Goal: Task Accomplishment & Management: Contribute content

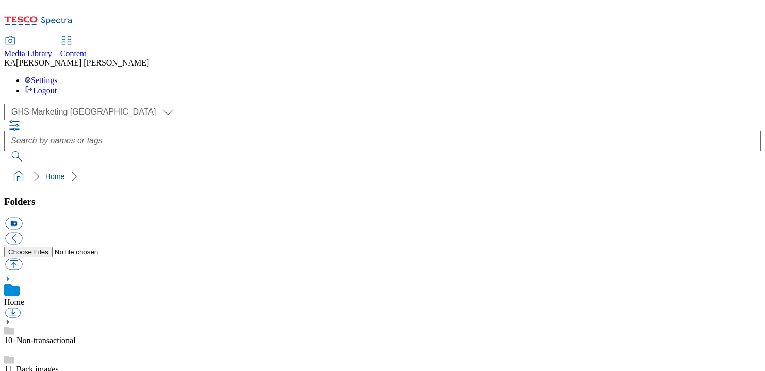
scroll to position [187, 0]
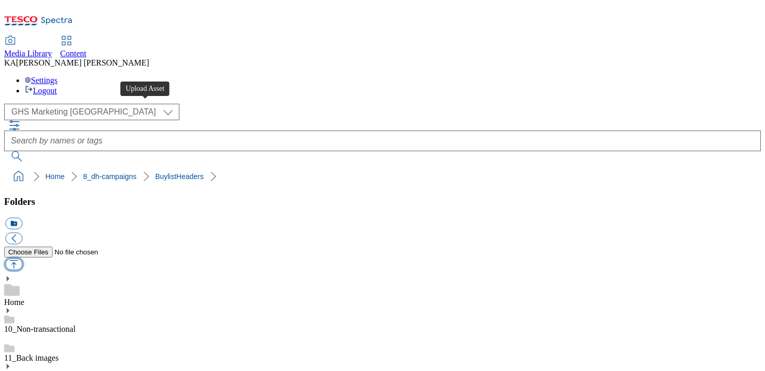
click at [22, 258] on button "button" at bounding box center [13, 264] width 17 height 12
type input "C:\fakepath\1756389829754-ad539904_Upfield_Flora_Plant_LegoBrand_H_1184x333_V1.…"
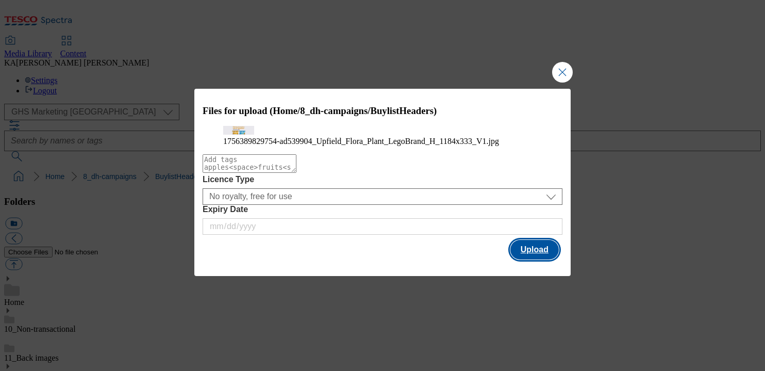
click at [535, 259] on button "Upload" at bounding box center [534, 250] width 48 height 20
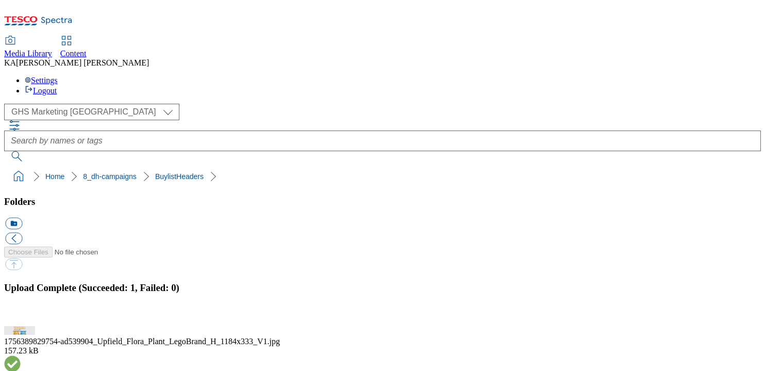
click at [21, 315] on button "button" at bounding box center [12, 320] width 15 height 10
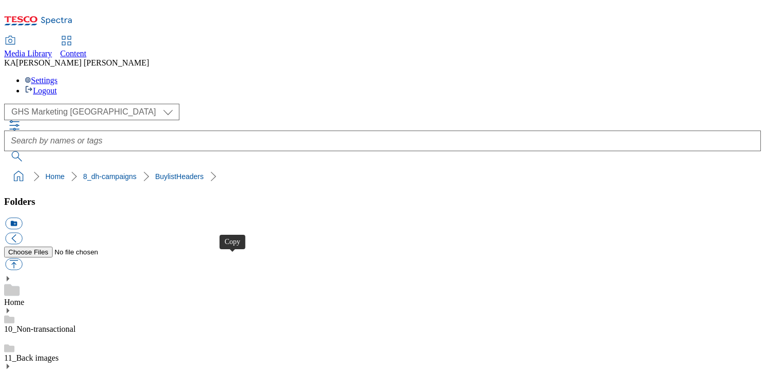
click at [22, 258] on button "button" at bounding box center [13, 264] width 17 height 12
type input "C:\fakepath\1756280451824-Ad541946_ROI_Innocent_LegoBrand_H_1184x333_V2.jpg"
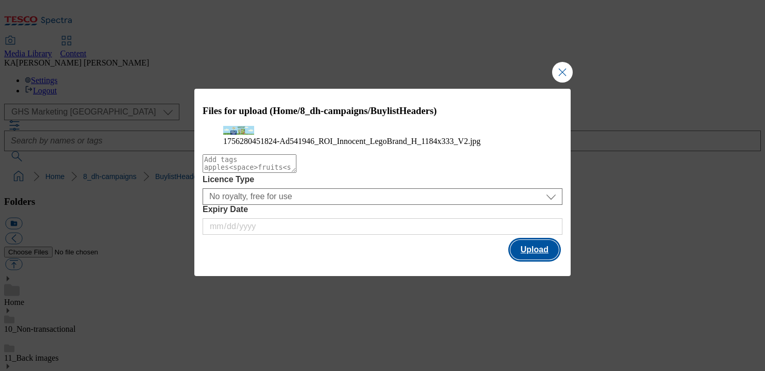
click at [528, 259] on button "Upload" at bounding box center [534, 250] width 48 height 20
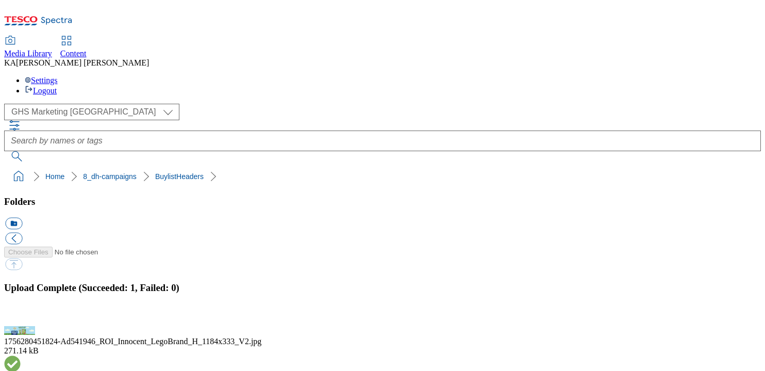
click at [21, 315] on button "button" at bounding box center [12, 320] width 15 height 10
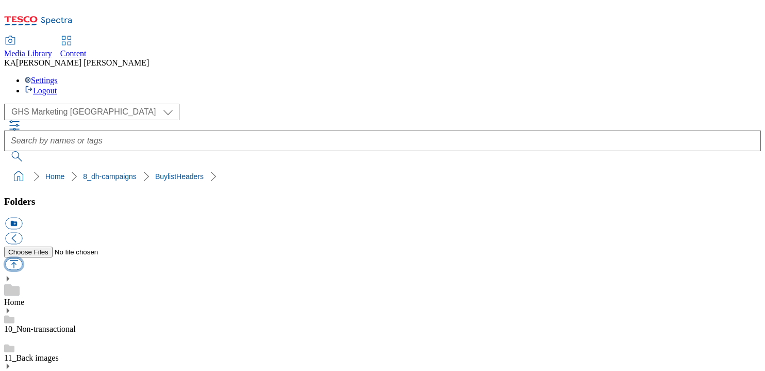
click at [22, 258] on button "button" at bounding box center [13, 264] width 17 height 12
type input "C:\fakepath\1756103142430-ad541913_ROI_Avonmore_LegoBrand_H_1184x333_V1.jpg"
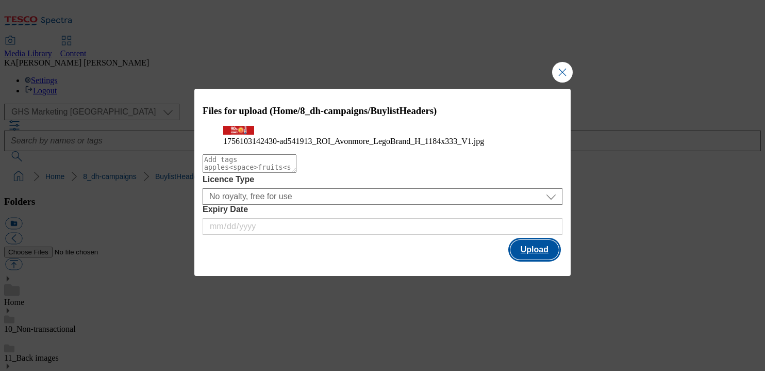
click at [527, 259] on button "Upload" at bounding box center [534, 250] width 48 height 20
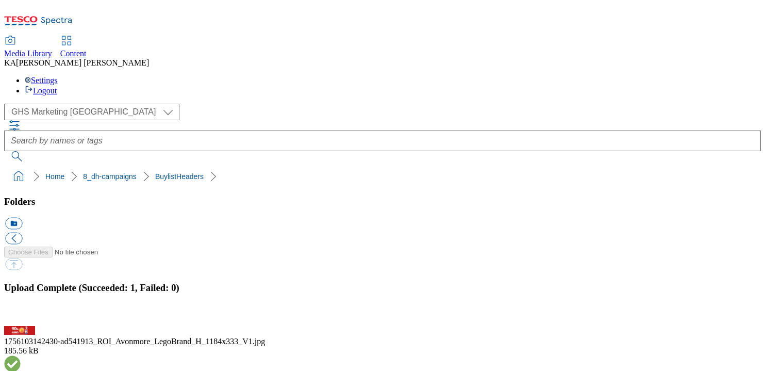
click at [21, 315] on button "button" at bounding box center [12, 320] width 15 height 10
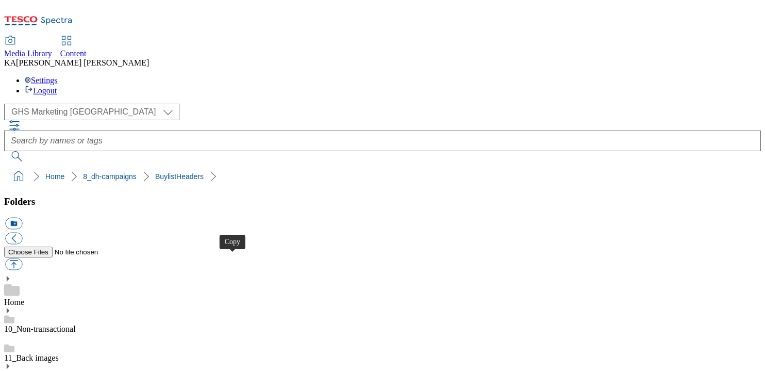
click at [22, 258] on button "button" at bounding box center [13, 264] width 17 height 12
type input "C:\fakepath\1754645298626-ad541791_ROI_Edward_Dillion_LegoBrand_H_1184x333_V1.j…"
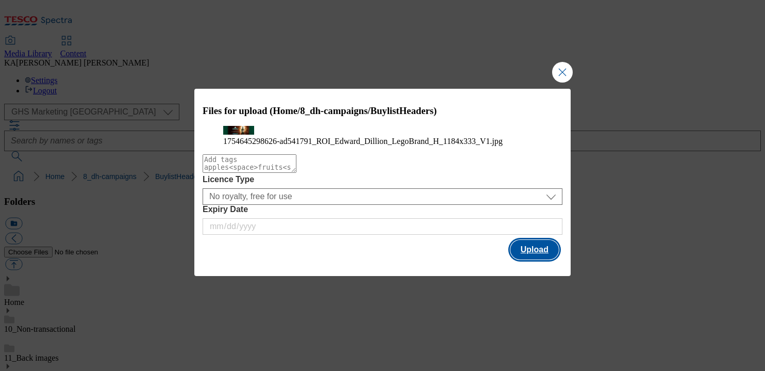
click at [529, 259] on button "Upload" at bounding box center [534, 250] width 48 height 20
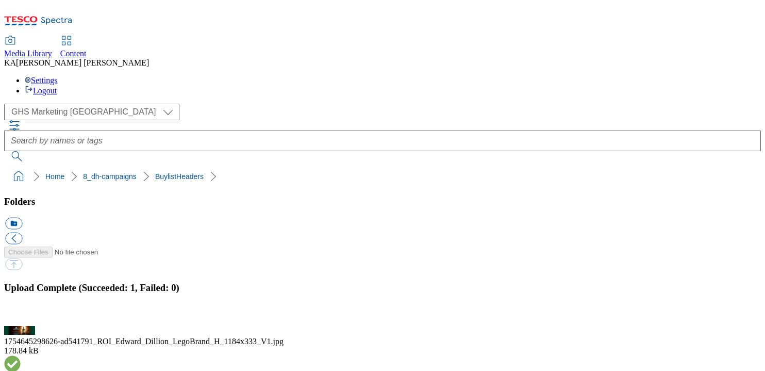
click at [21, 315] on button "button" at bounding box center [12, 320] width 15 height 10
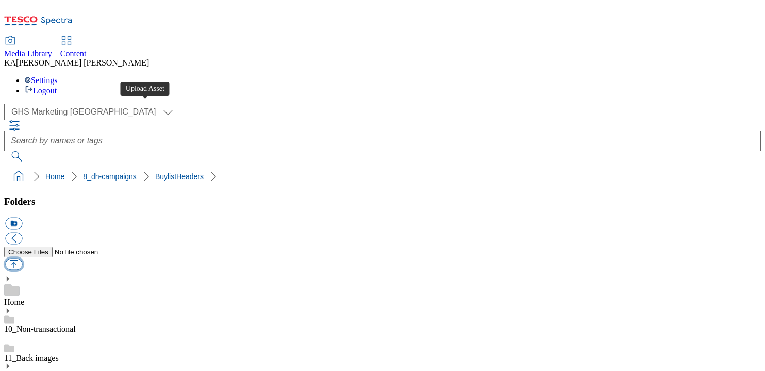
click at [22, 258] on button "button" at bounding box center [13, 264] width 17 height 12
type input "C:\fakepath\1755870298611-ad541786_ROI_Smirnoff_Ice_LegoBrand_H_1184x333_V2.jpg"
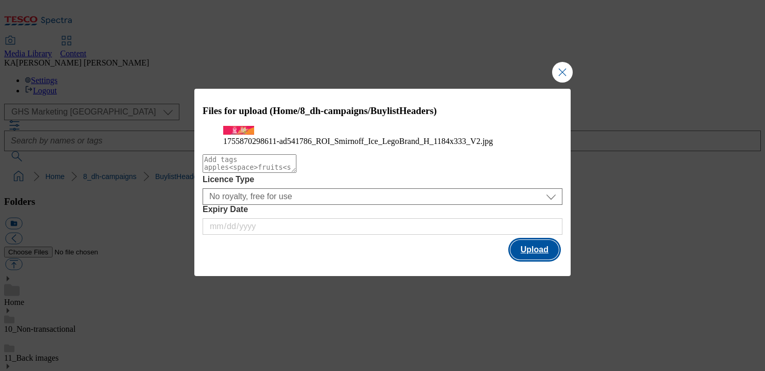
click at [541, 259] on button "Upload" at bounding box center [534, 250] width 48 height 20
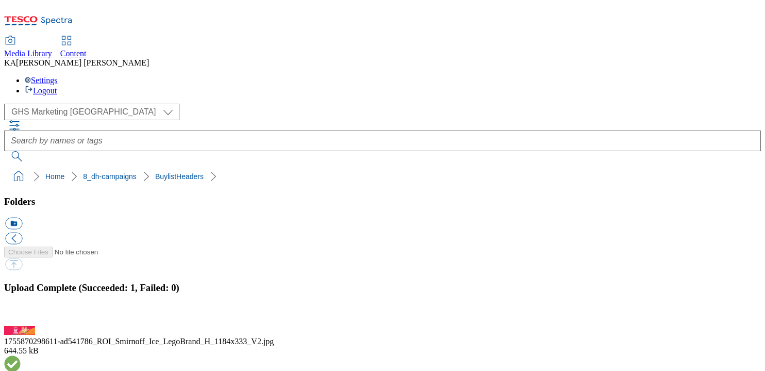
click at [21, 315] on button "button" at bounding box center [12, 320] width 15 height 10
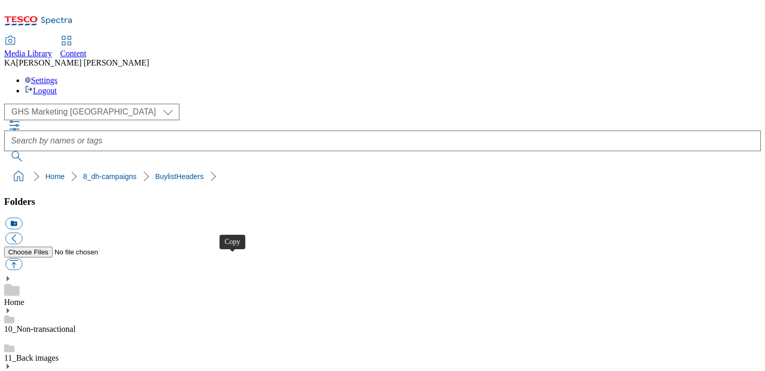
click at [22, 258] on button "button" at bounding box center [13, 264] width 17 height 12
type input "C:\fakepath\1755778458694-AD541784_ROI_Diaego_Rockshore_Legobrand_H_1184X333_V1…"
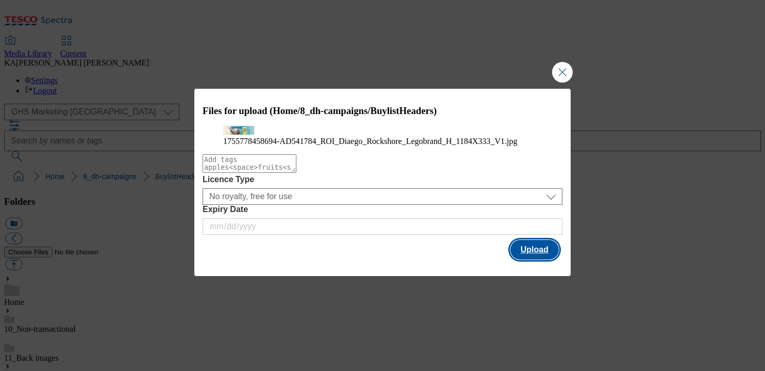
click at [536, 259] on button "Upload" at bounding box center [534, 250] width 48 height 20
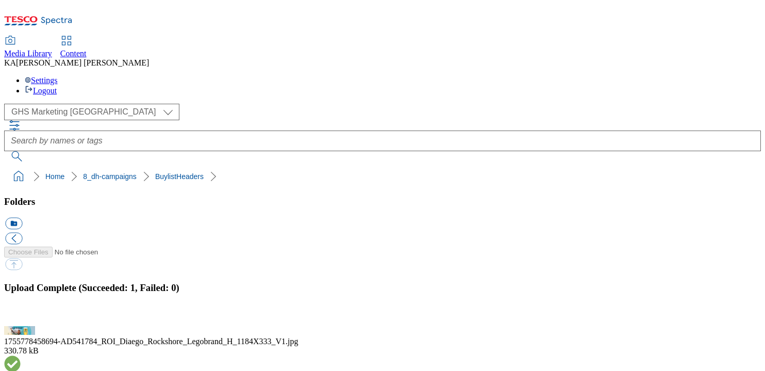
click at [21, 315] on button "button" at bounding box center [12, 320] width 15 height 10
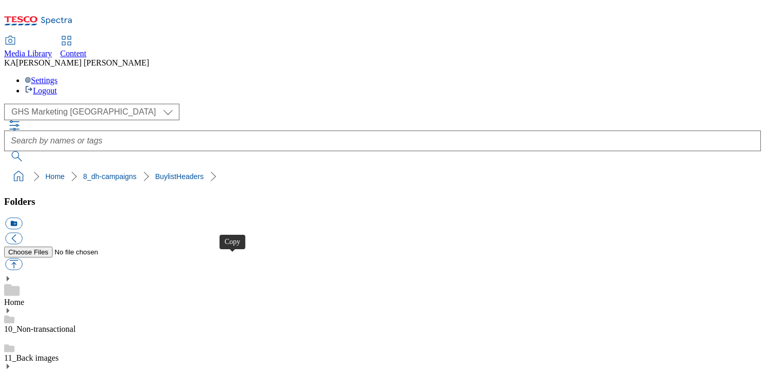
click at [22, 258] on button "button" at bounding box center [13, 264] width 17 height 12
type input "C:\fakepath\1755776023336-ad541779_ROI_Heineken_LegoBrand_H_1184x333_V3.jpg"
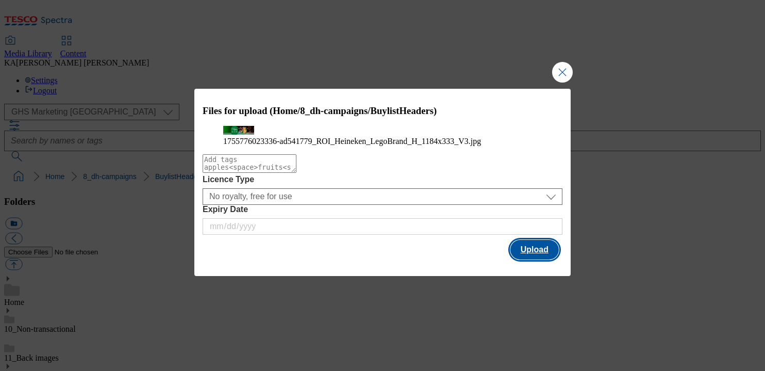
click at [529, 259] on button "Upload" at bounding box center [534, 250] width 48 height 20
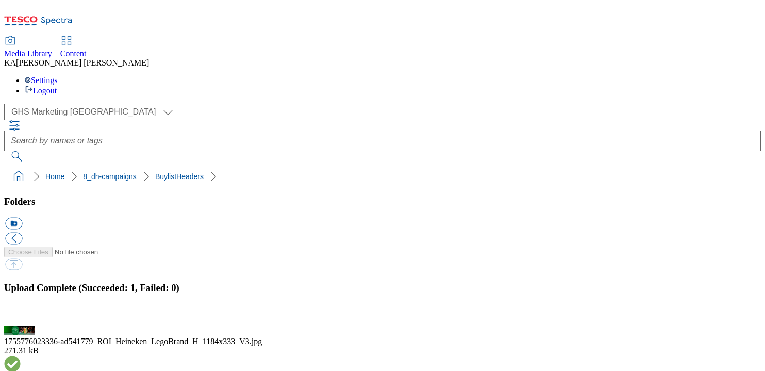
click at [21, 315] on button "button" at bounding box center [12, 320] width 15 height 10
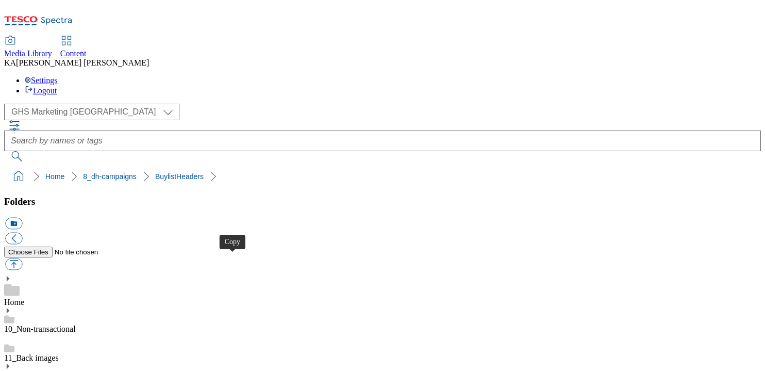
click at [22, 258] on button "button" at bounding box center [13, 264] width 17 height 12
type input "C:\fakepath\1753450953836-ad541656_ROI_Oreo_LegoBrand_H_1184x333_V1.jpg"
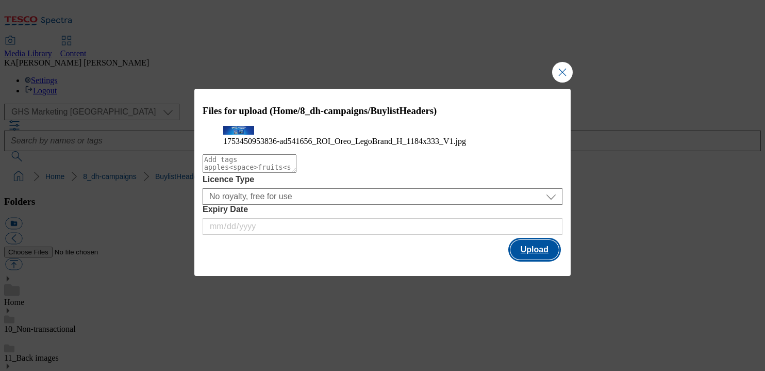
click at [531, 259] on button "Upload" at bounding box center [534, 250] width 48 height 20
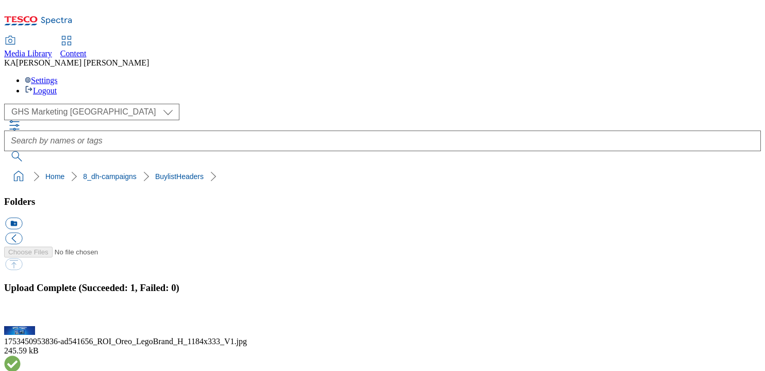
click at [21, 315] on button "button" at bounding box center [12, 320] width 15 height 10
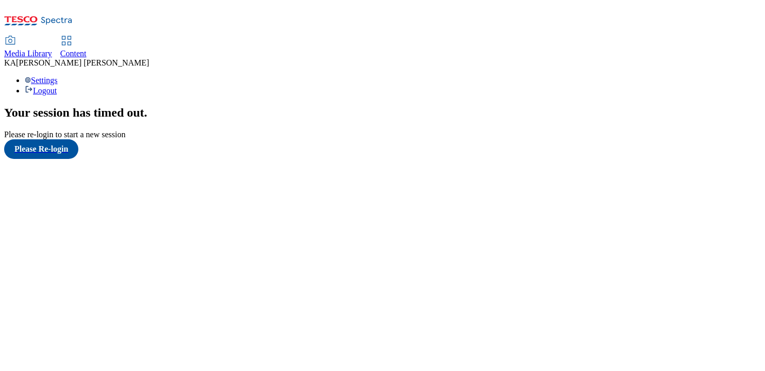
click at [87, 49] on span "Content" at bounding box center [73, 53] width 26 height 9
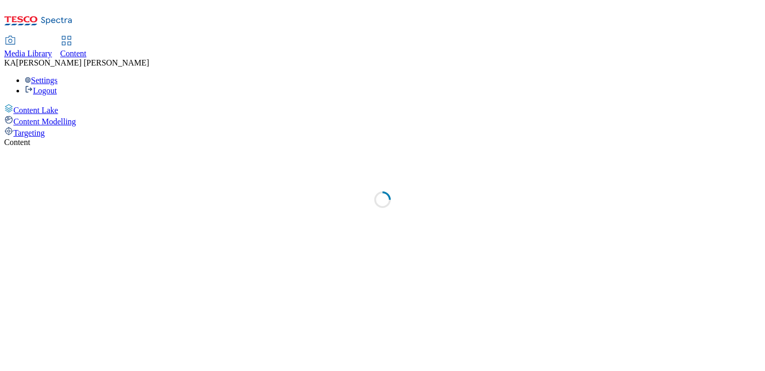
select select "ghs-[GEOGRAPHIC_DATA]"
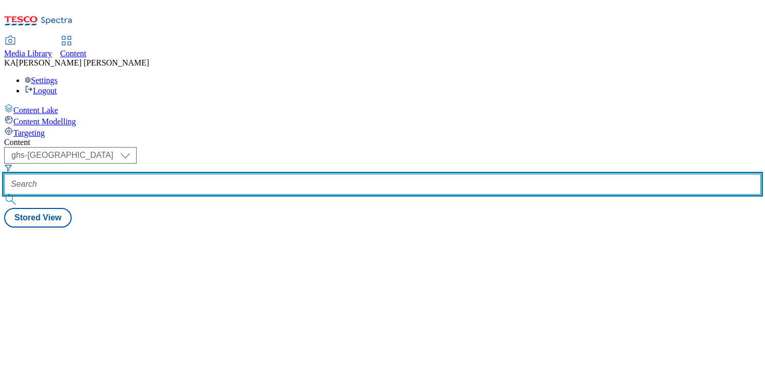
click at [225, 174] on input "text" at bounding box center [382, 184] width 757 height 21
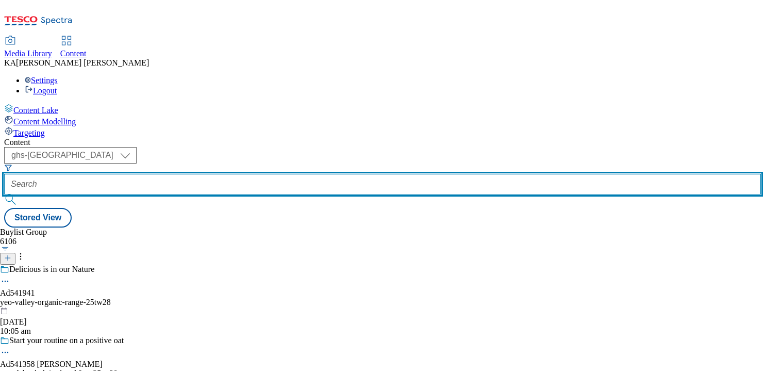
paste input "upfield-flora-spread-range-25tw28"
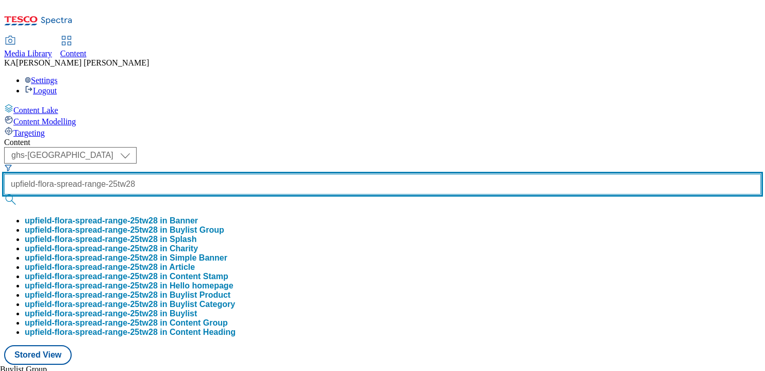
type input "upfield-flora-spread-range-25tw28"
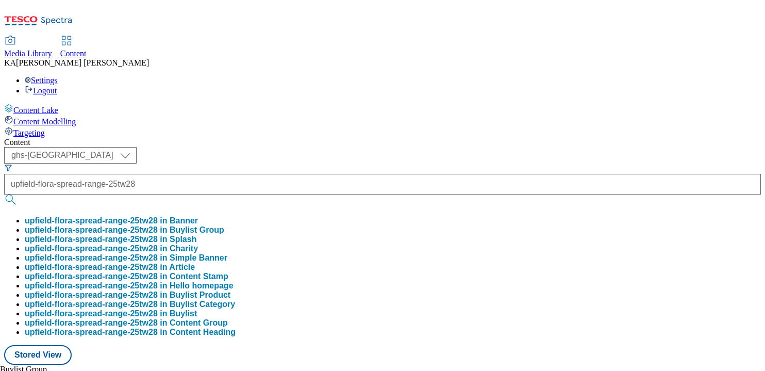
scroll to position [0, 0]
click at [224, 225] on button "upfield-flora-spread-range-25tw28 in Buylist Group" at bounding box center [124, 229] width 199 height 9
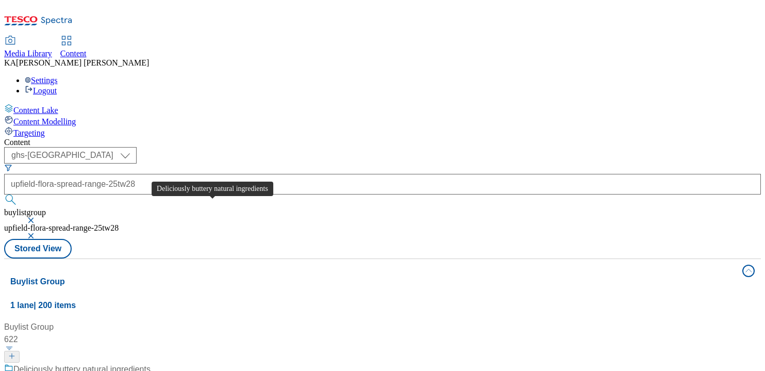
click at [150, 363] on div "Deliciously buttery natural ingredients" at bounding box center [81, 369] width 137 height 12
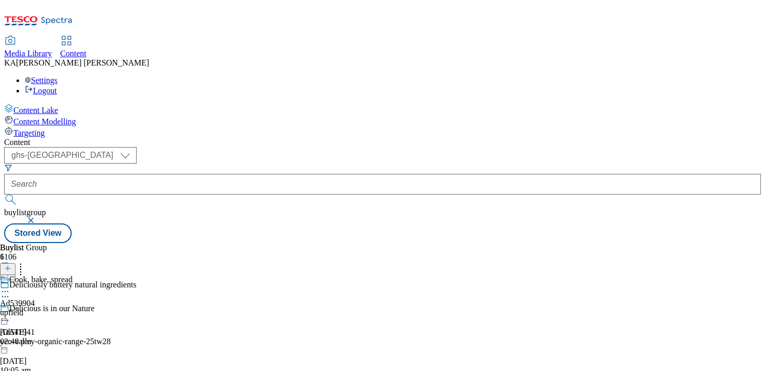
click at [10, 286] on icon at bounding box center [5, 291] width 10 height 10
click at [44, 309] on span "Edit" at bounding box center [38, 313] width 12 height 8
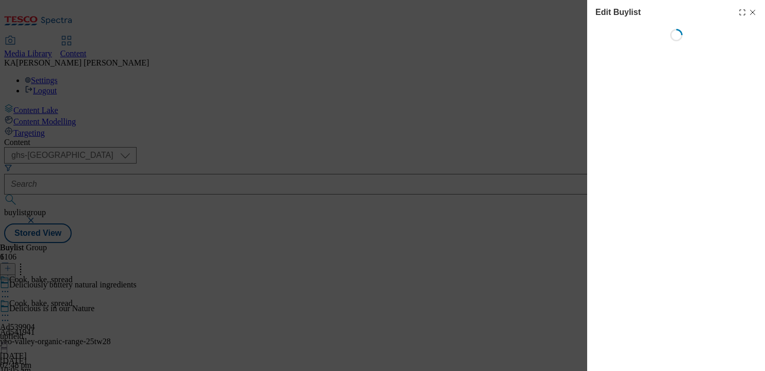
select select "tactical"
select select "supplier funded short term 1-3 weeks"
select select "dunnhumby"
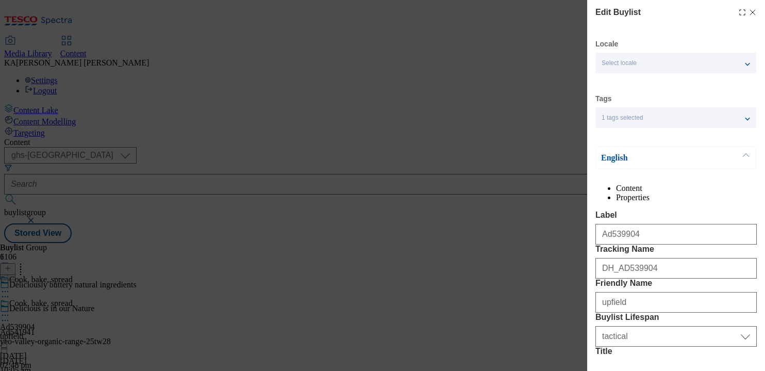
select select "Banner"
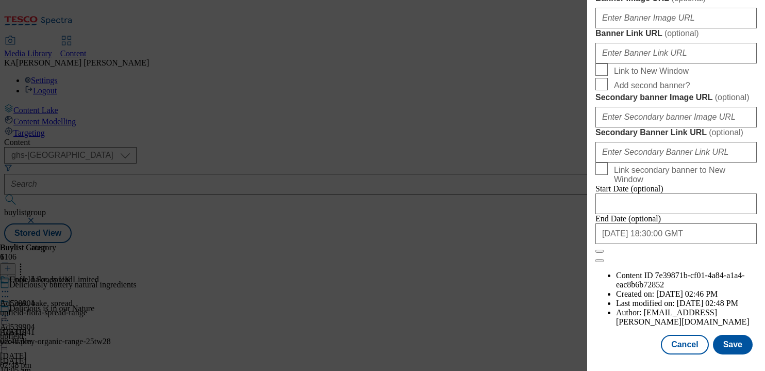
scroll to position [1056, 0]
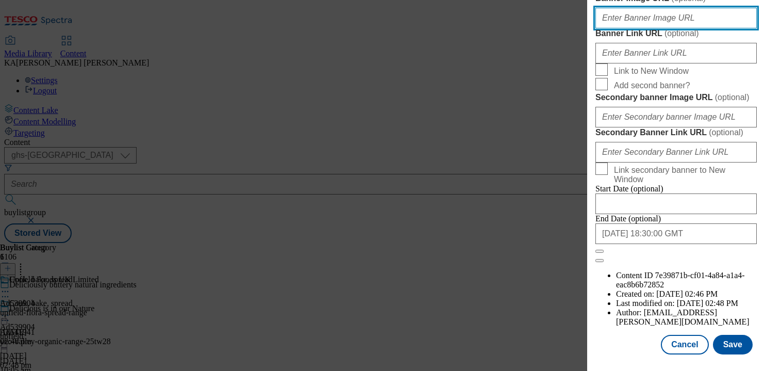
click at [633, 28] on input "Banner Image URL ( optional )" at bounding box center [675, 18] width 161 height 21
paste input "[URL][DOMAIN_NAME]"
type input "[URL][DOMAIN_NAME]"
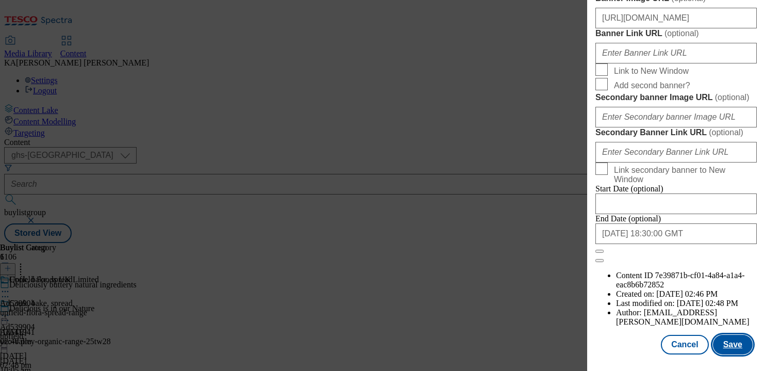
click at [731, 347] on button "Save" at bounding box center [733, 344] width 40 height 20
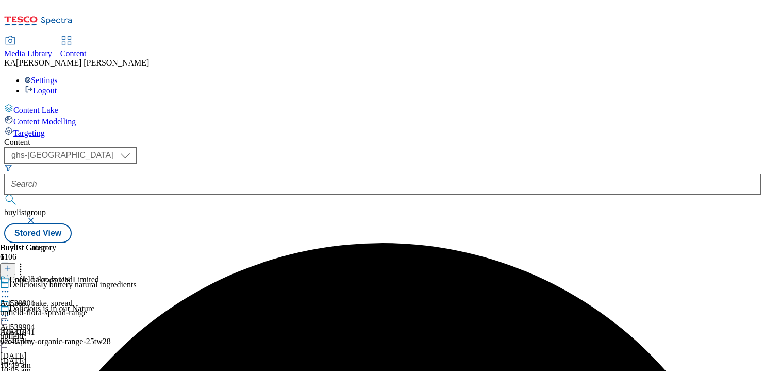
click at [10, 310] on icon at bounding box center [5, 315] width 10 height 10
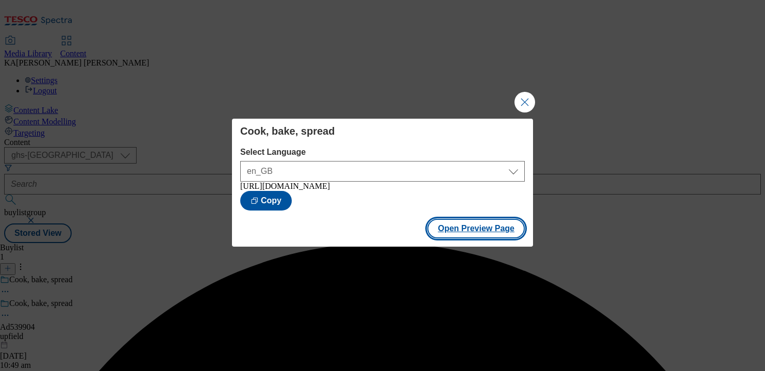
click at [445, 228] on button "Open Preview Page" at bounding box center [475, 229] width 97 height 20
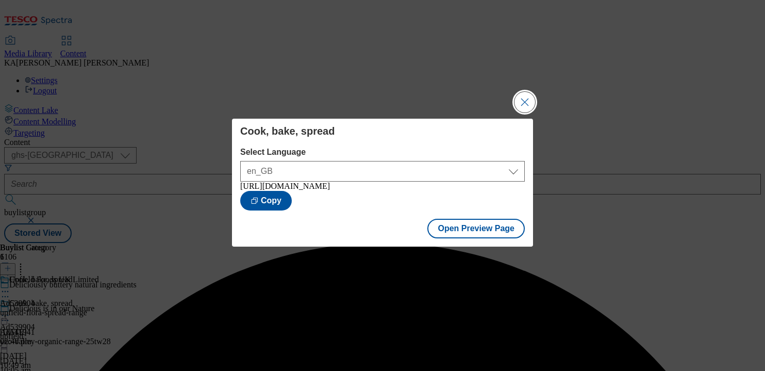
click at [522, 93] on button "Close Modal" at bounding box center [524, 102] width 21 height 21
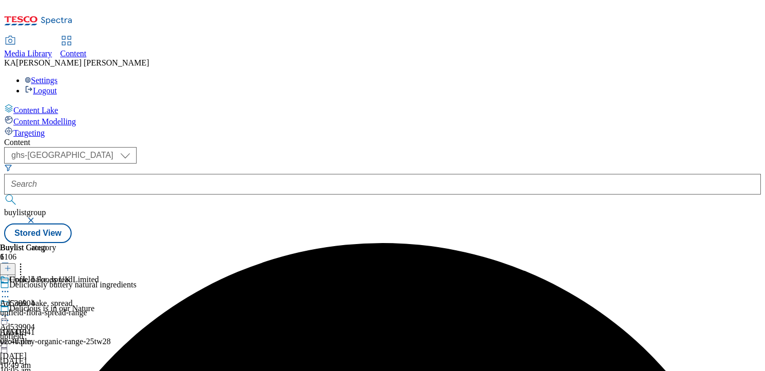
click at [10, 310] on icon at bounding box center [5, 315] width 10 height 10
click at [137, 147] on select "ghs-roi ghs-[GEOGRAPHIC_DATA]" at bounding box center [70, 155] width 132 height 16
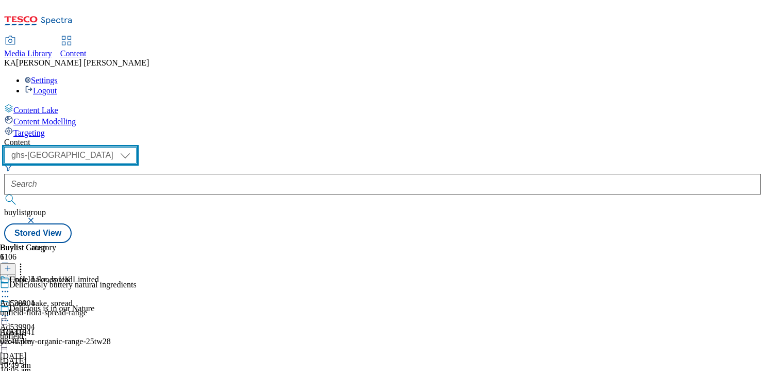
select select "ghs-roi"
click at [134, 147] on select "ghs-roi ghs-[GEOGRAPHIC_DATA]" at bounding box center [70, 155] width 132 height 16
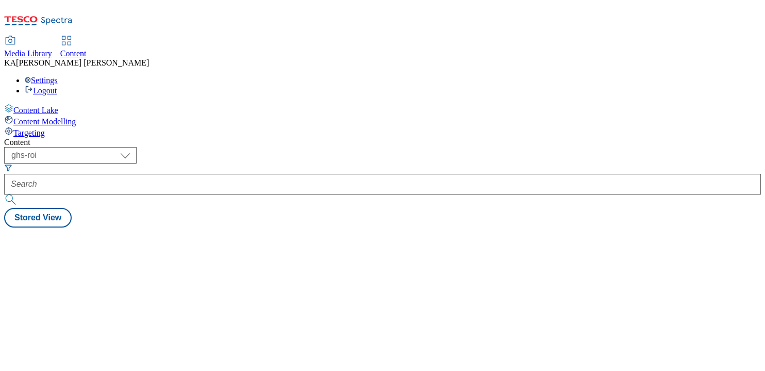
click at [413, 138] on div "Content ( optional ) ghs-roi ghs-uk ghs-roi [PERSON_NAME] View" at bounding box center [382, 183] width 757 height 90
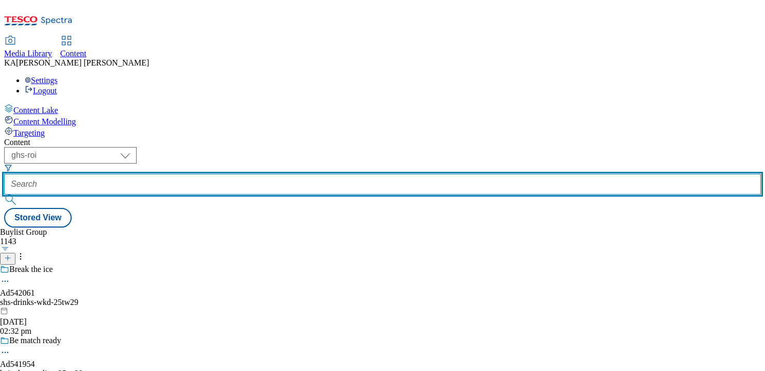
click at [268, 174] on input "text" at bounding box center [382, 184] width 757 height 21
paste input "innocent-smoothies-25tw28"
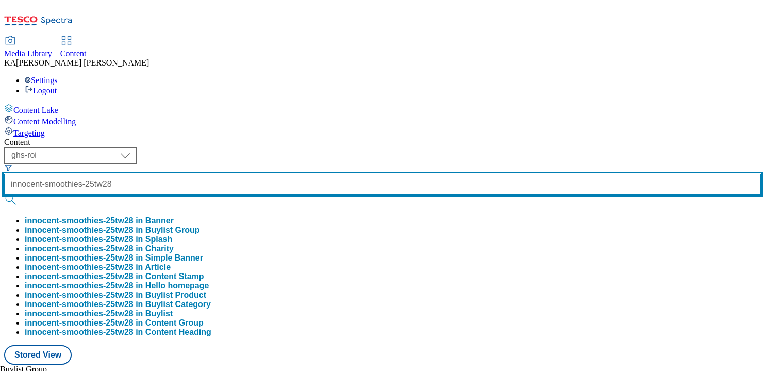
type input "innocent-smoothies-25tw28"
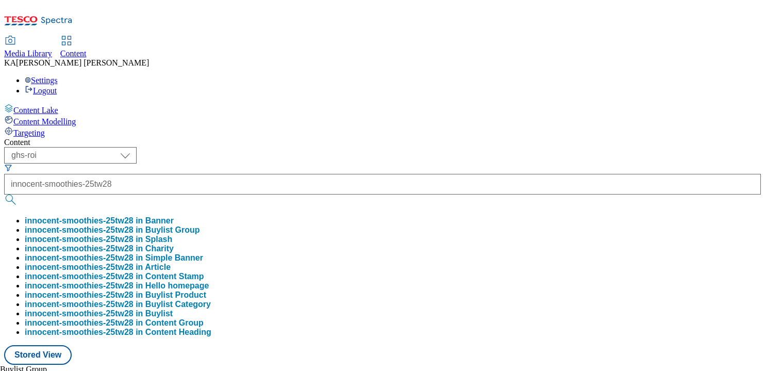
scroll to position [0, 0]
click at [200, 225] on button "innocent-smoothies-25tw28 in Buylist Group" at bounding box center [112, 229] width 175 height 9
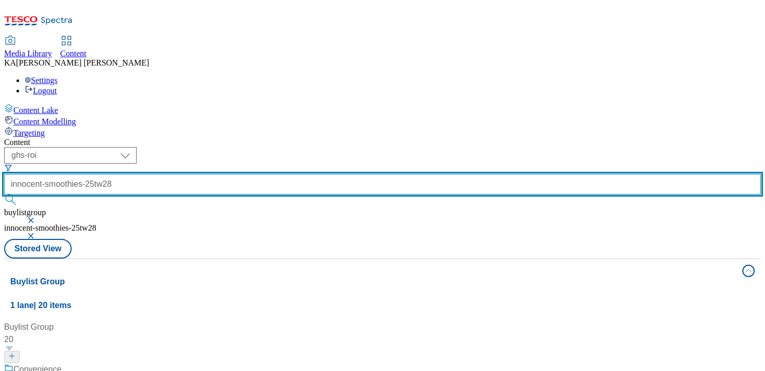
click at [248, 174] on input "innocent-smoothies-25tw28" at bounding box center [382, 184] width 757 height 21
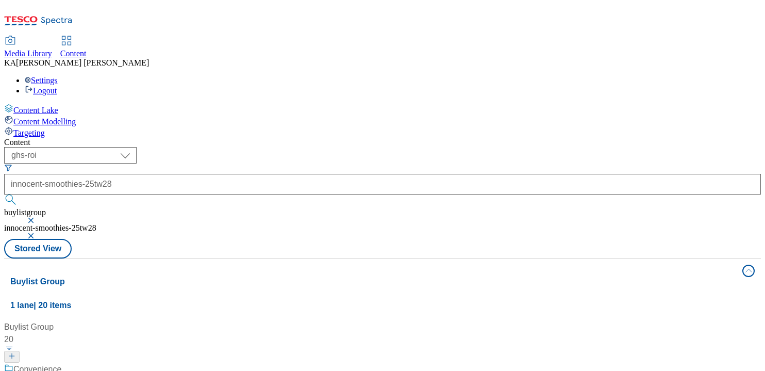
click at [37, 217] on button "button" at bounding box center [32, 220] width 10 height 6
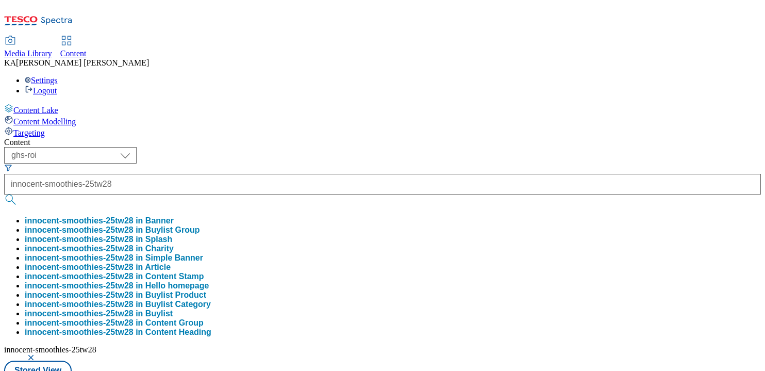
scroll to position [55, 0]
click at [173, 309] on button "innocent-smoothies-25tw28 in Buylist" at bounding box center [99, 313] width 148 height 9
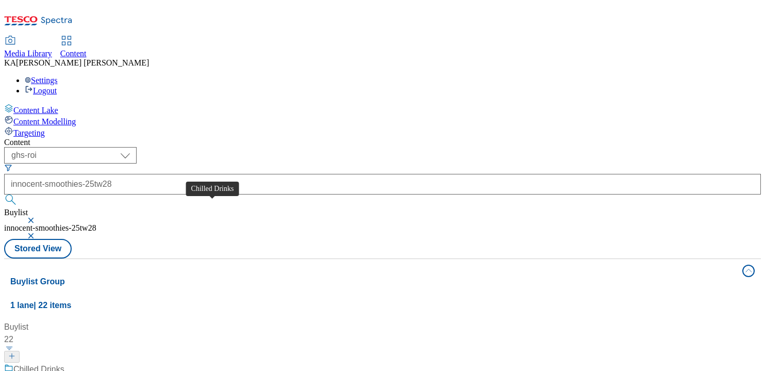
click at [64, 363] on div "Chilled Drinks" at bounding box center [38, 369] width 51 height 12
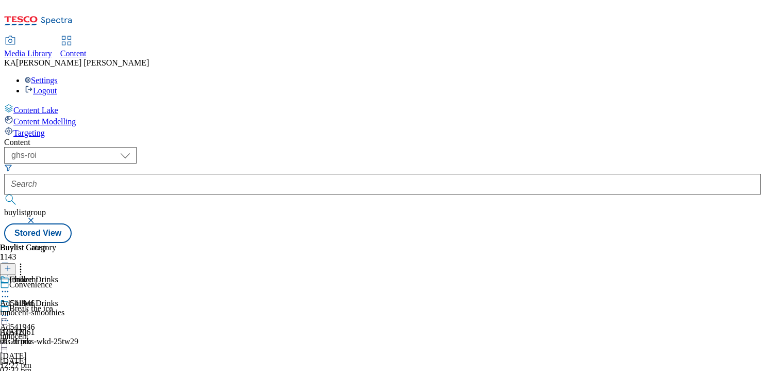
click at [10, 310] on icon at bounding box center [5, 315] width 10 height 10
click at [48, 330] on button "Edit" at bounding box center [34, 336] width 27 height 12
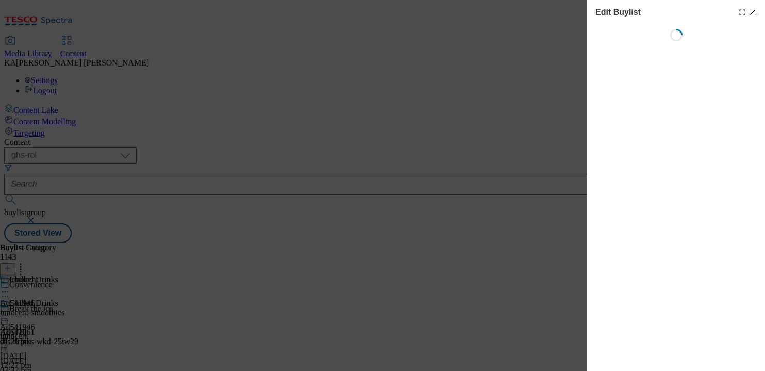
select select "tactical"
select select "supplier funded short term 1-3 weeks"
select select "dunnhumby"
select select "Banner"
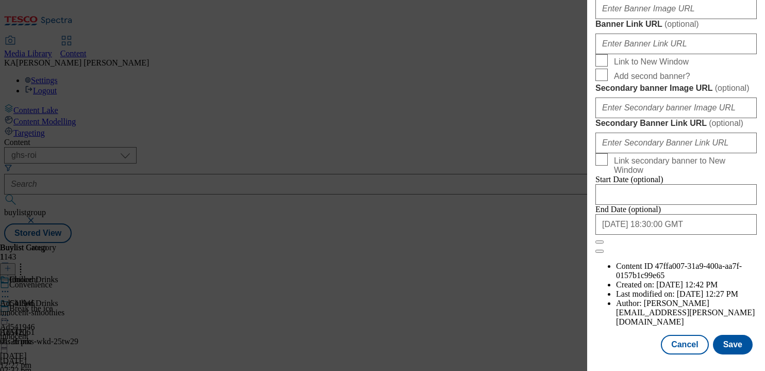
scroll to position [1121, 0]
click at [731, 339] on button "Save" at bounding box center [733, 344] width 40 height 20
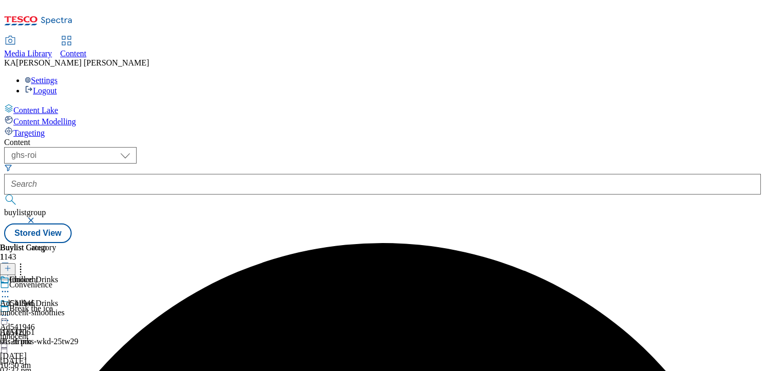
click at [10, 310] on icon at bounding box center [5, 315] width 10 height 10
click at [44, 333] on span "Edit" at bounding box center [38, 337] width 12 height 8
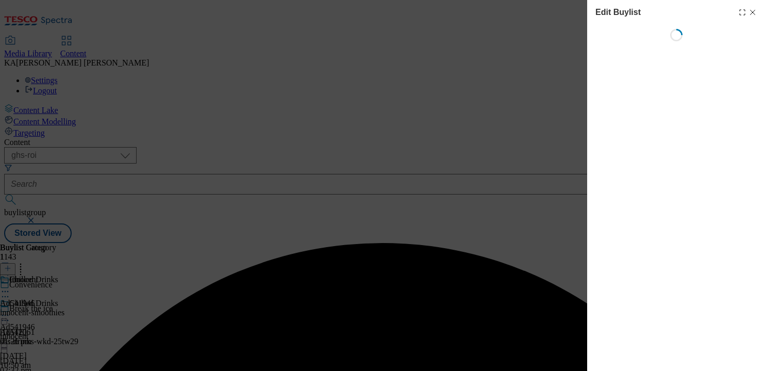
select select "tactical"
select select "supplier funded short term 1-3 weeks"
select select "dunnhumby"
select select "Banner"
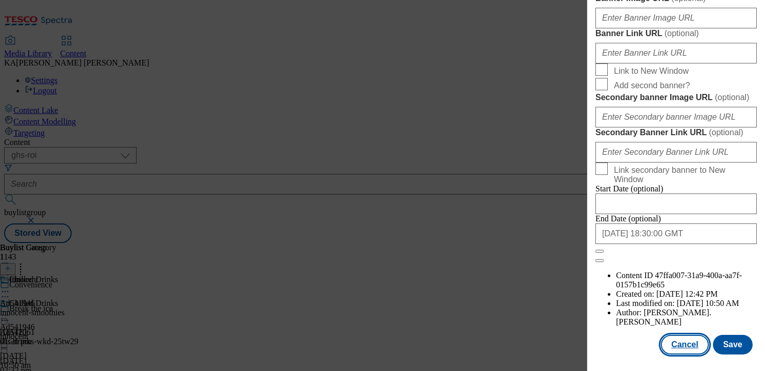
click at [674, 344] on button "Cancel" at bounding box center [684, 344] width 47 height 20
select select "tactical"
select select "supplier funded short term 1-3 weeks"
select select "dunnhumby"
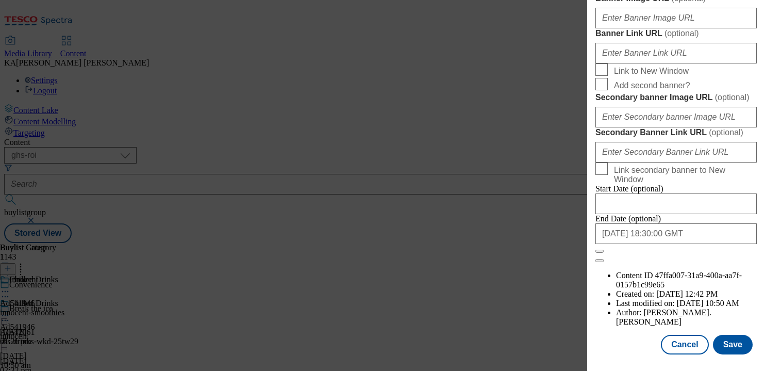
select select "Banner"
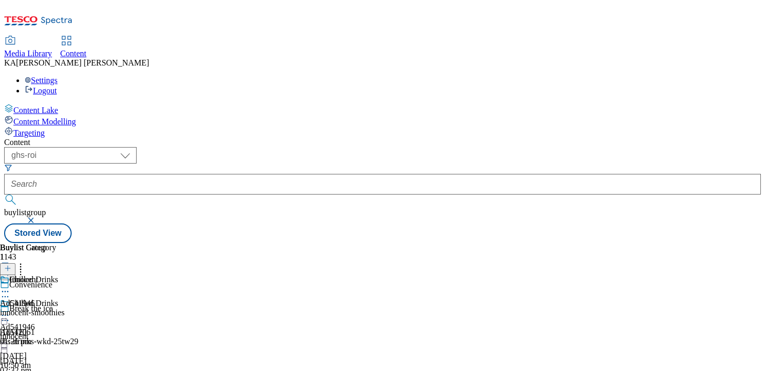
click at [10, 310] on icon at bounding box center [5, 315] width 10 height 10
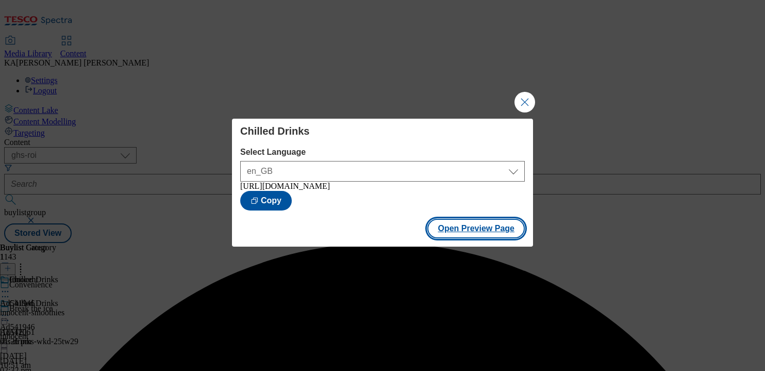
click at [458, 228] on button "Open Preview Page" at bounding box center [475, 229] width 97 height 20
click at [520, 94] on button "Close Modal" at bounding box center [524, 102] width 21 height 21
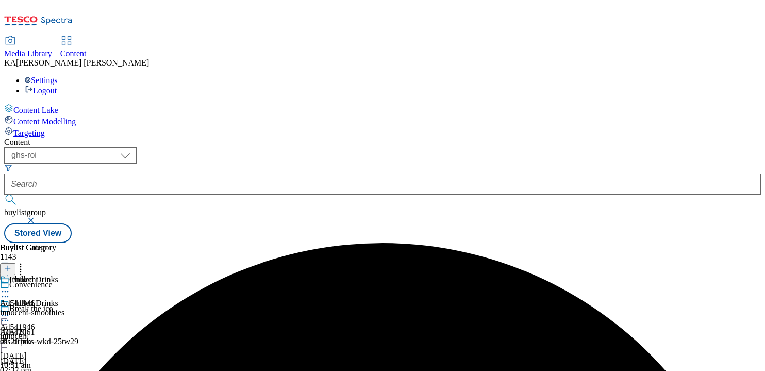
click at [10, 310] on icon at bounding box center [5, 315] width 10 height 10
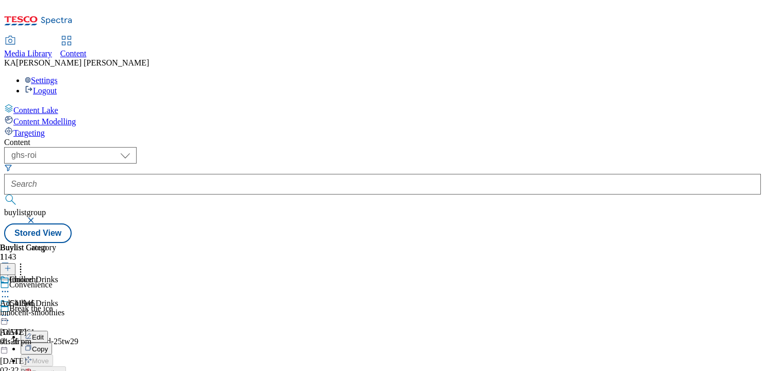
click at [44, 333] on span "Edit" at bounding box center [38, 337] width 12 height 8
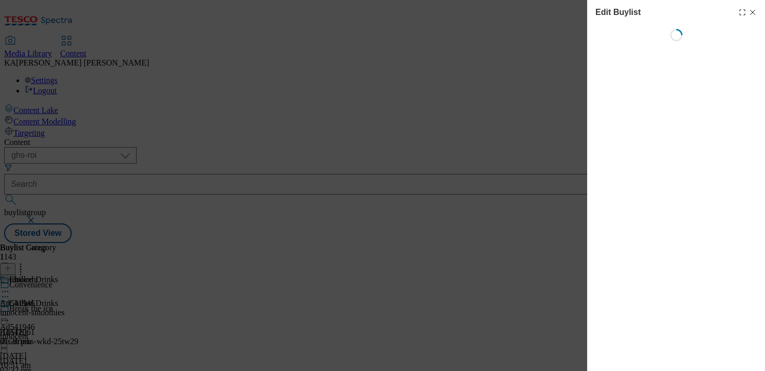
select select "tactical"
select select "supplier funded short term 1-3 weeks"
select select "dunnhumby"
select select "Banner"
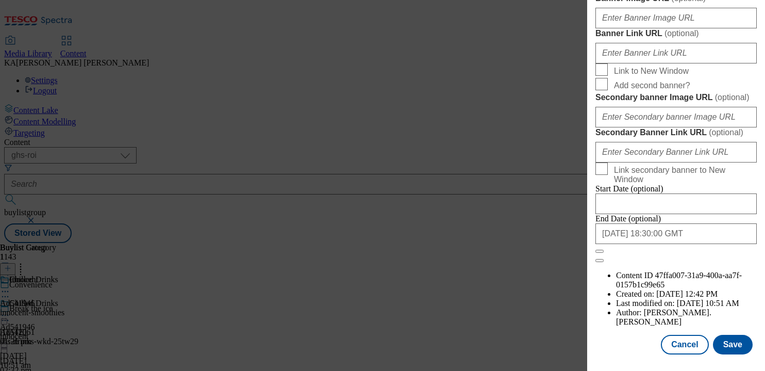
scroll to position [826, 0]
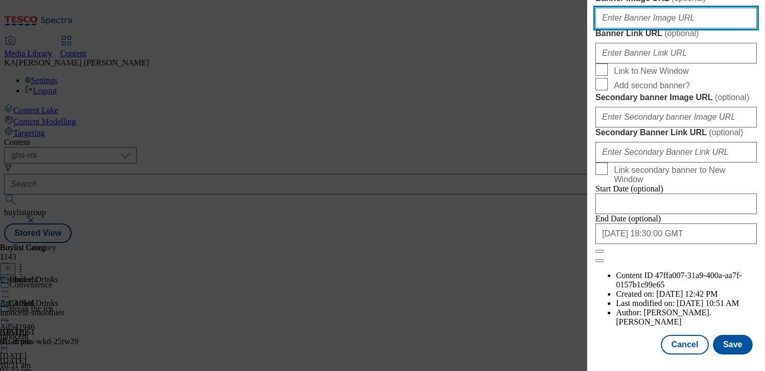
click at [627, 28] on input "Banner Image URL ( optional )" at bounding box center [675, 18] width 161 height 21
paste input "[URL][DOMAIN_NAME]"
type input "[URL][DOMAIN_NAME]"
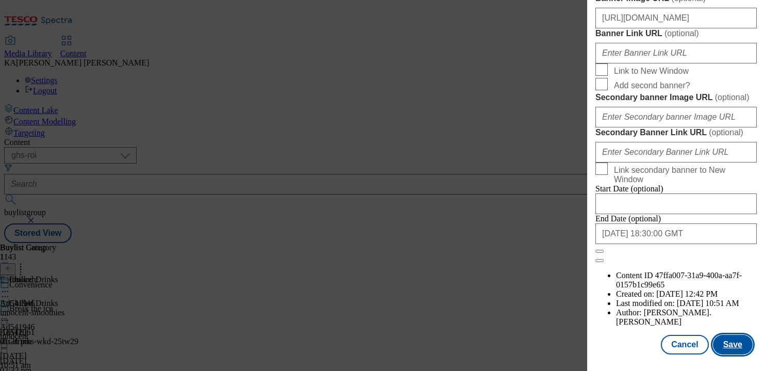
scroll to position [0, 0]
click at [734, 344] on button "Save" at bounding box center [733, 344] width 40 height 20
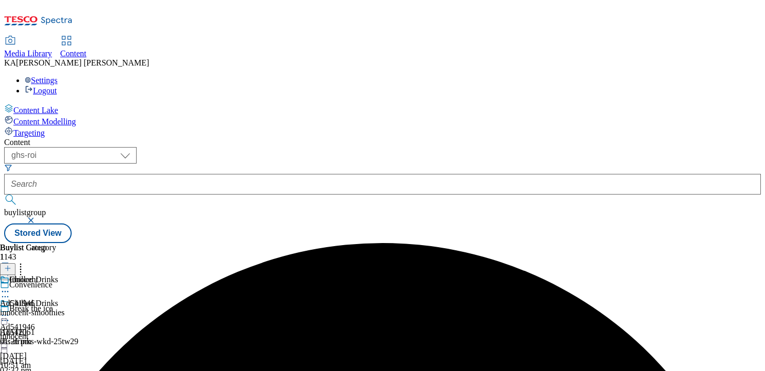
click at [10, 310] on icon at bounding box center [5, 315] width 10 height 10
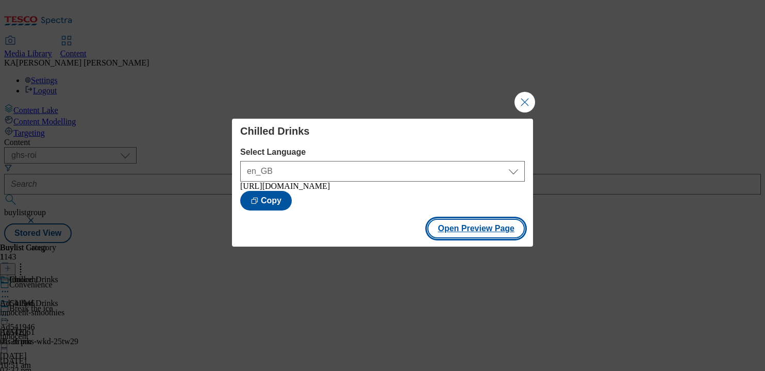
click at [456, 230] on button "Open Preview Page" at bounding box center [475, 229] width 97 height 20
click at [519, 97] on button "Close Modal" at bounding box center [524, 102] width 21 height 21
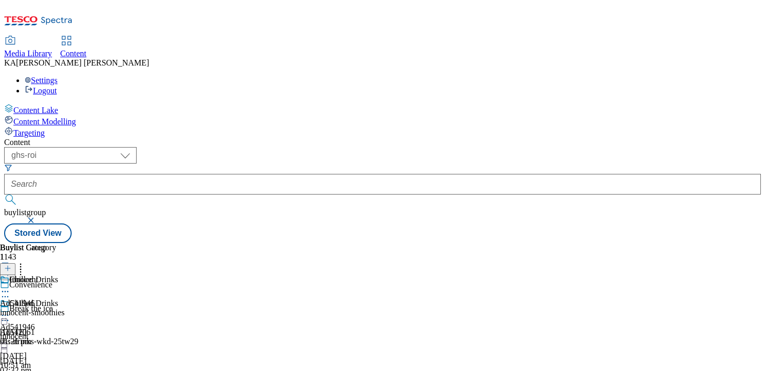
click at [10, 310] on icon at bounding box center [5, 315] width 10 height 10
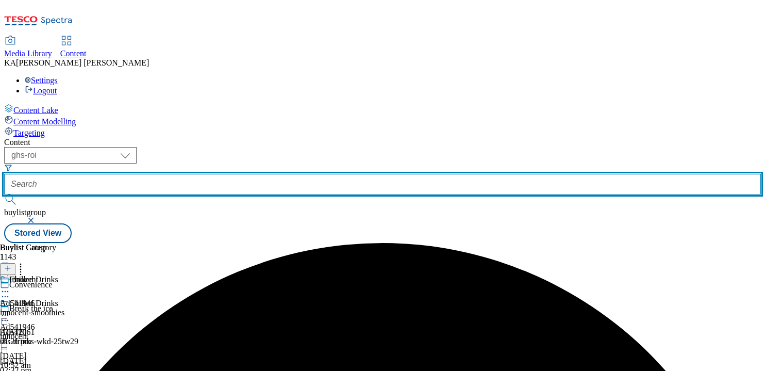
click at [256, 174] on input "text" at bounding box center [382, 184] width 757 height 21
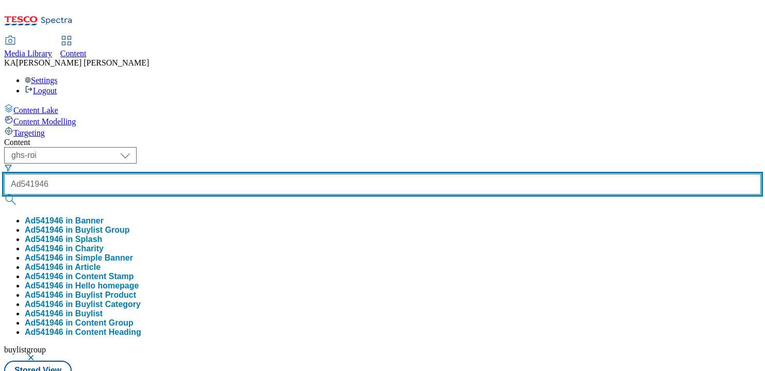
type input "Ad541946"
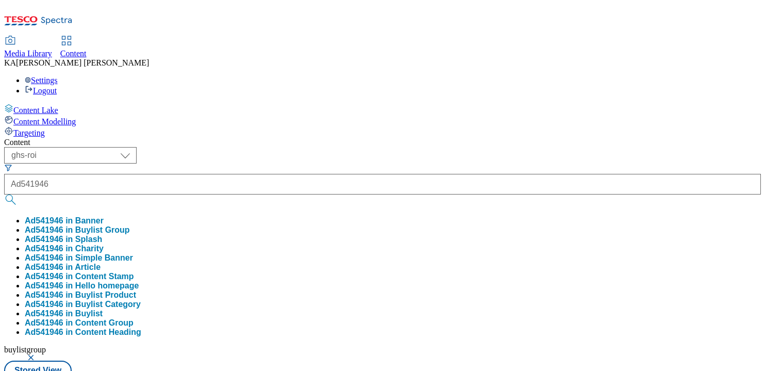
click at [130, 225] on button "Ad541946 in Buylist Group" at bounding box center [77, 229] width 105 height 9
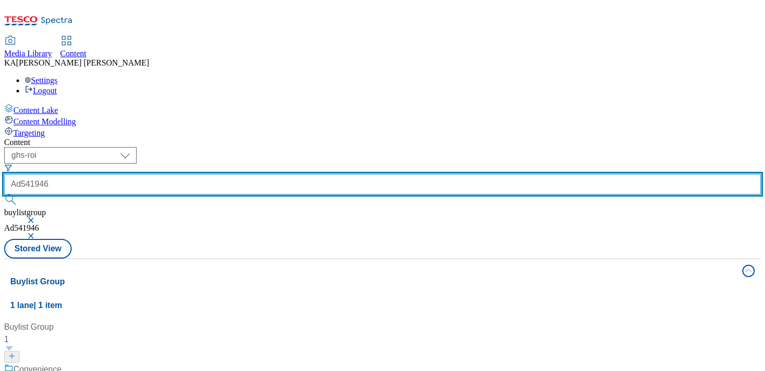
drag, startPoint x: 271, startPoint y: 79, endPoint x: 205, endPoint y: 79, distance: 66.0
click at [205, 163] on form "Ad541946" at bounding box center [382, 185] width 757 height 44
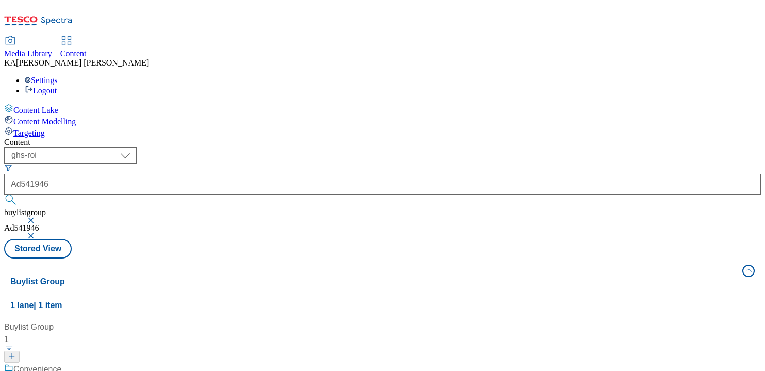
click at [37, 217] on button "button" at bounding box center [32, 220] width 10 height 6
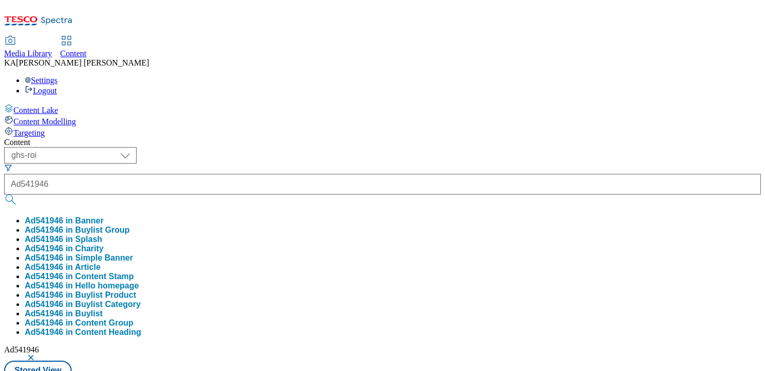
click at [37, 354] on button "button" at bounding box center [32, 357] width 10 height 6
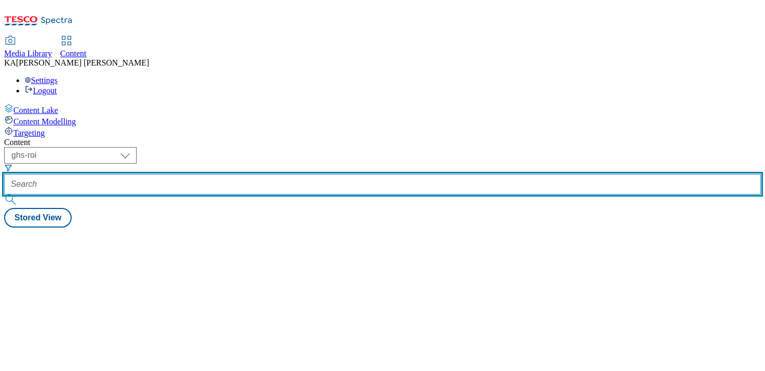
click at [262, 174] on input "text" at bounding box center [382, 184] width 757 height 21
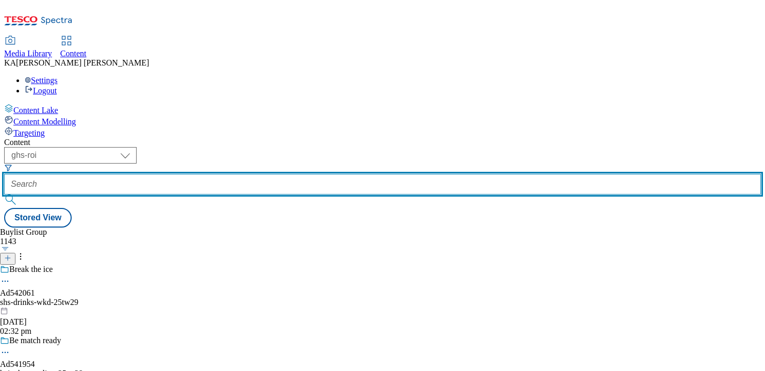
paste input "tirln-[GEOGRAPHIC_DATA]-25tw27"
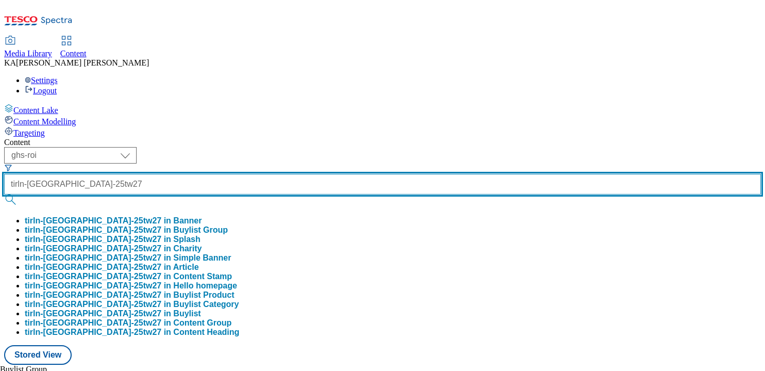
type input "tirln-[GEOGRAPHIC_DATA]-25tw27"
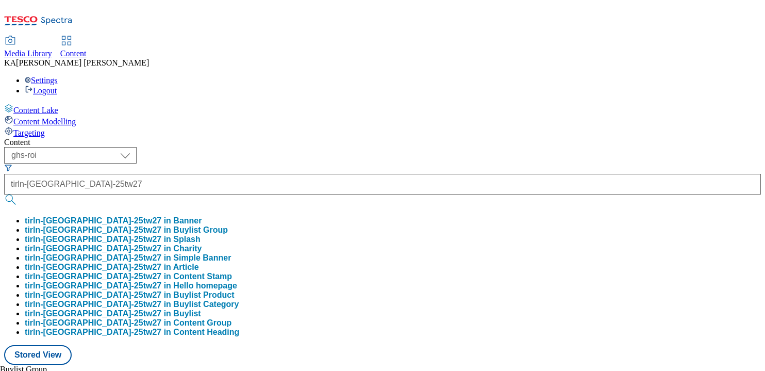
click at [228, 225] on button "tirln-avonmore-25tw27 in Buylist Group" at bounding box center [126, 229] width 203 height 9
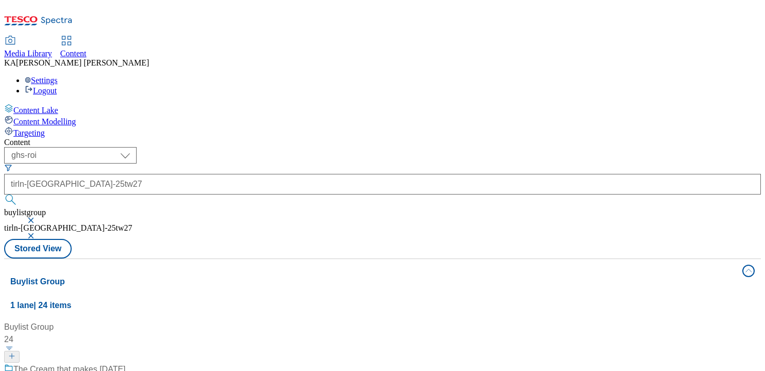
click at [37, 217] on button "button" at bounding box center [32, 220] width 10 height 6
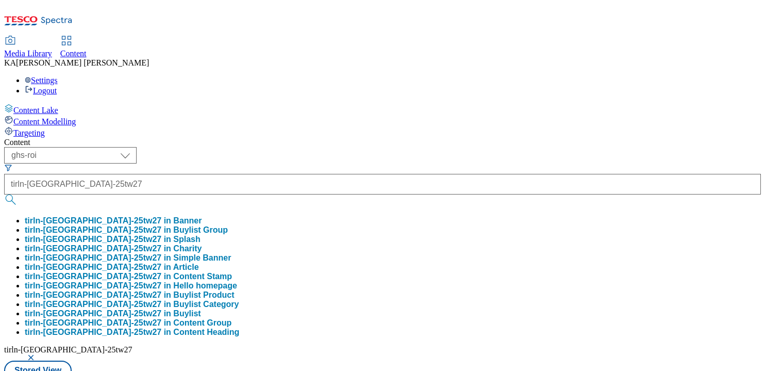
click at [37, 354] on button "button" at bounding box center [32, 357] width 10 height 6
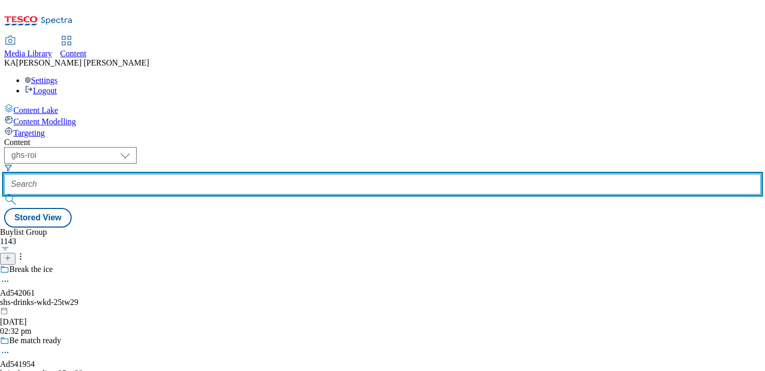
click at [228, 174] on input "text" at bounding box center [382, 184] width 757 height 21
click at [240, 174] on input "541943" at bounding box center [382, 184] width 757 height 21
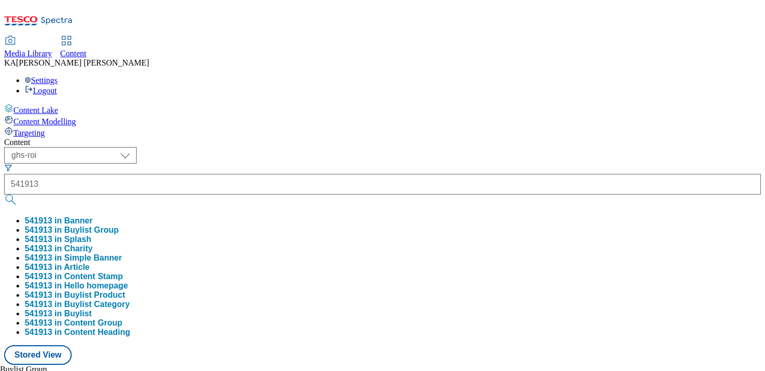
click at [119, 225] on button "541913 in Buylist Group" at bounding box center [72, 229] width 94 height 9
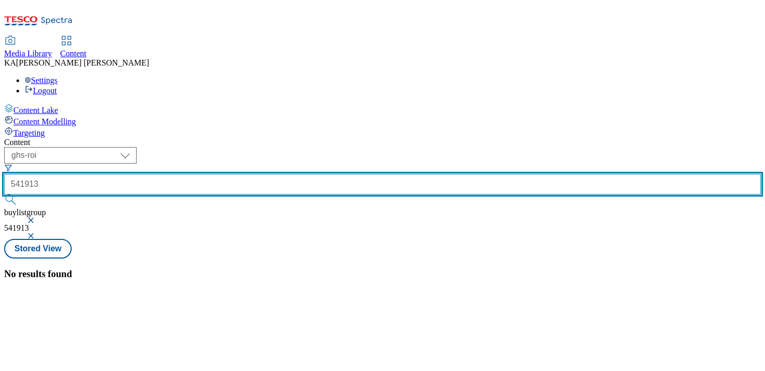
click at [222, 174] on input "541913" at bounding box center [382, 184] width 757 height 21
type input "Ad541913"
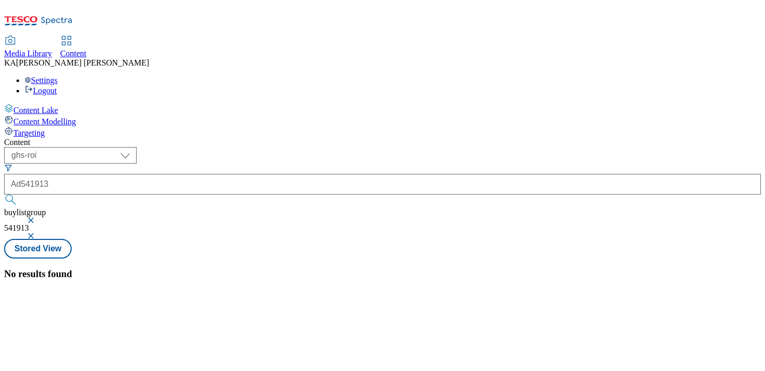
click at [37, 232] on button "button" at bounding box center [32, 235] width 10 height 6
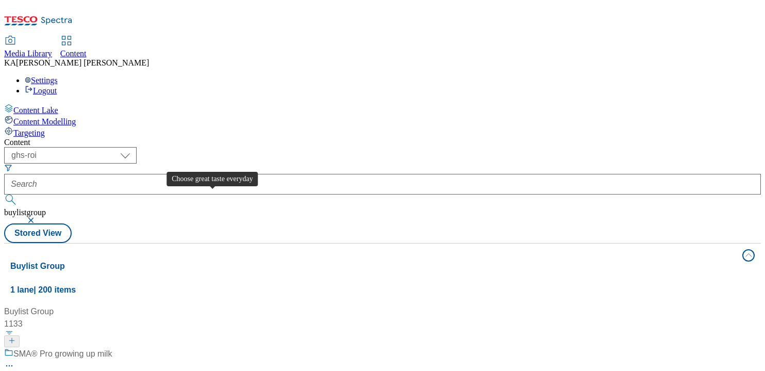
scroll to position [119, 0]
click at [37, 217] on button "button" at bounding box center [32, 220] width 10 height 6
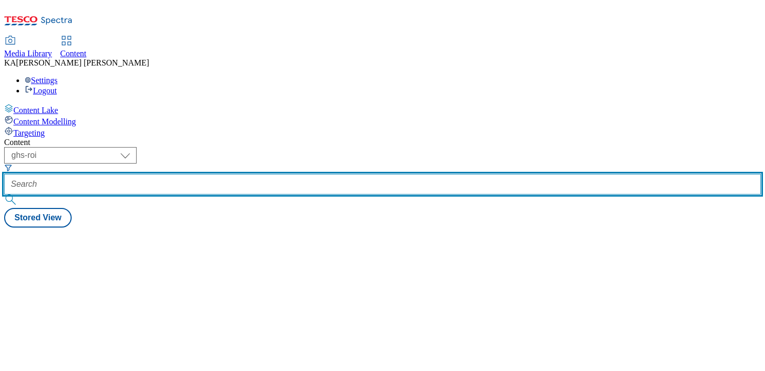
click at [247, 174] on input "text" at bounding box center [382, 184] width 757 height 21
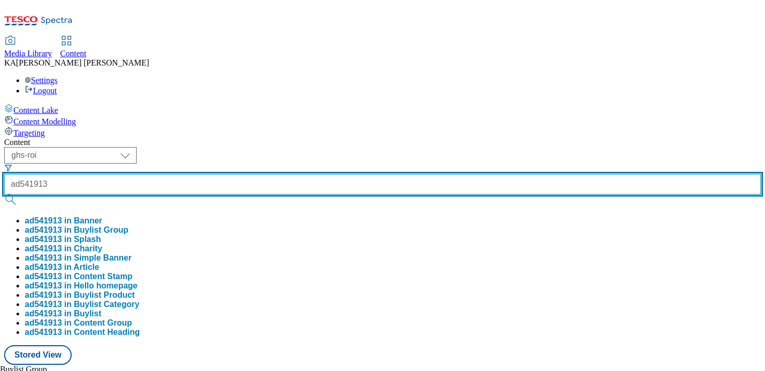
scroll to position [71, 0]
type input "ad541913"
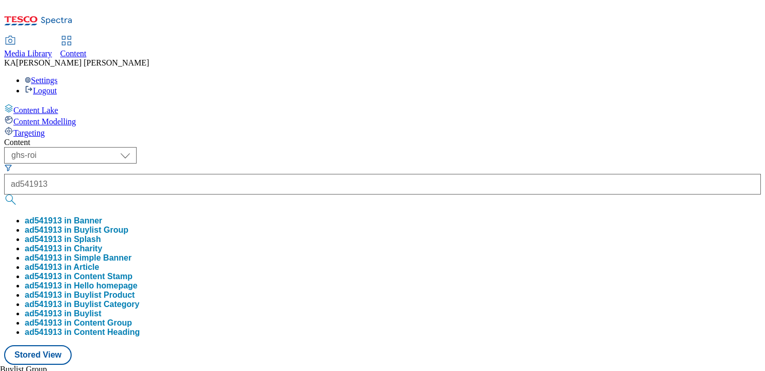
click at [102, 309] on button "ad541913 in Buylist" at bounding box center [63, 313] width 77 height 9
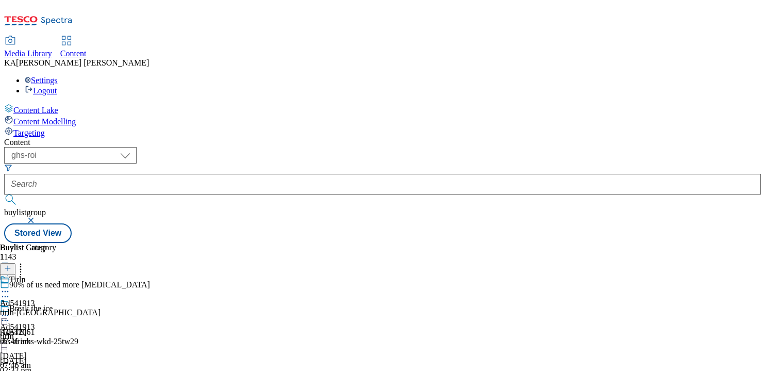
click at [10, 310] on icon at bounding box center [5, 315] width 10 height 10
click at [44, 333] on span "Edit" at bounding box center [38, 337] width 12 height 8
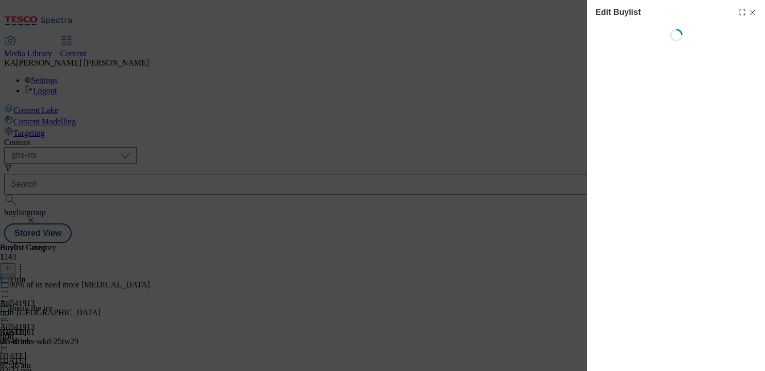
select select "tactical"
select select "supplier funded short term 1-3 weeks"
select select "dunnhumby"
select select "Banner"
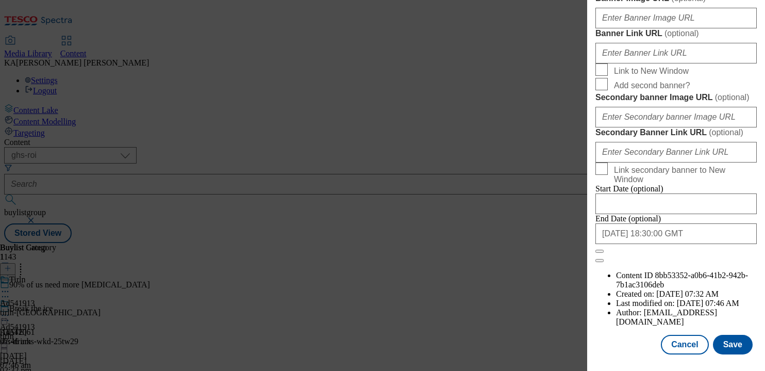
scroll to position [1121, 0]
click at [734, 339] on button "Save" at bounding box center [733, 344] width 40 height 20
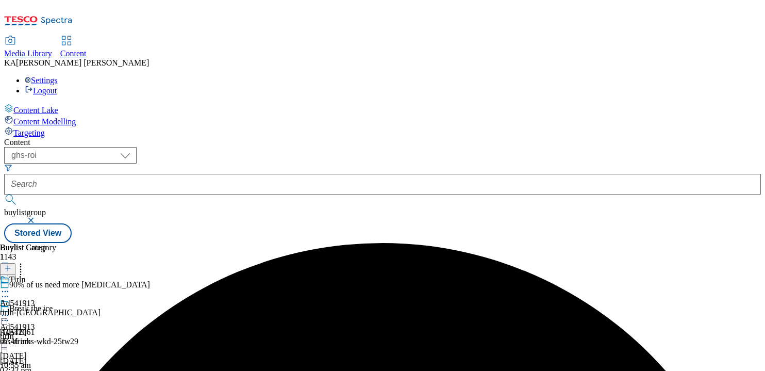
click at [10, 310] on icon at bounding box center [5, 315] width 10 height 10
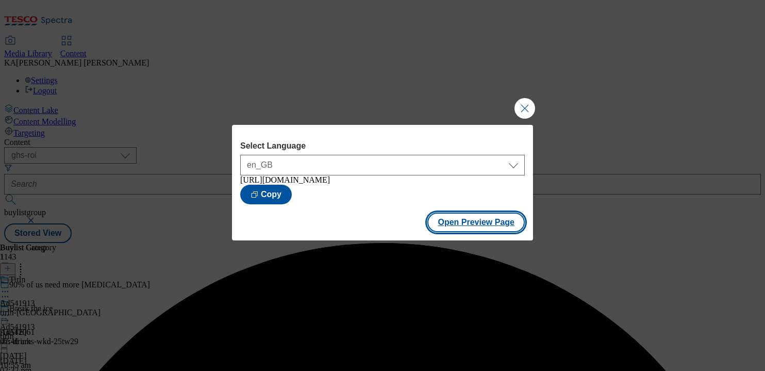
click at [455, 228] on button "Open Preview Page" at bounding box center [475, 222] width 97 height 20
click at [529, 109] on button "Close Modal" at bounding box center [524, 108] width 21 height 21
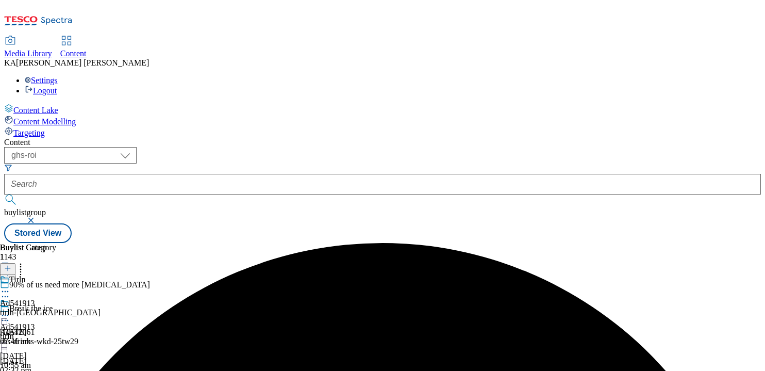
click at [35, 310] on div at bounding box center [17, 316] width 35 height 12
click at [44, 333] on span "Edit" at bounding box center [38, 337] width 12 height 8
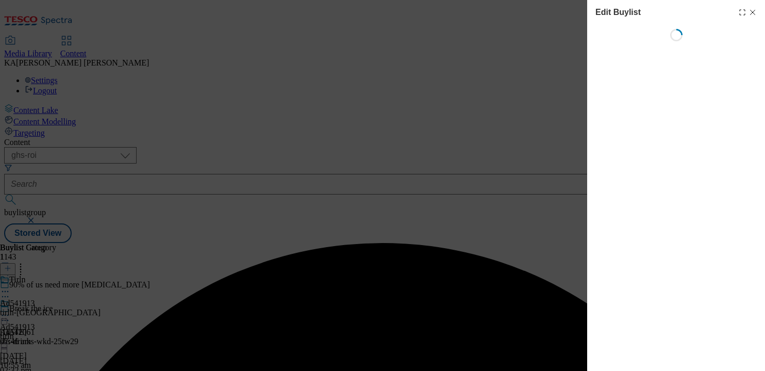
select select "tactical"
select select "supplier funded short term 1-3 weeks"
select select "dunnhumby"
select select "Banner"
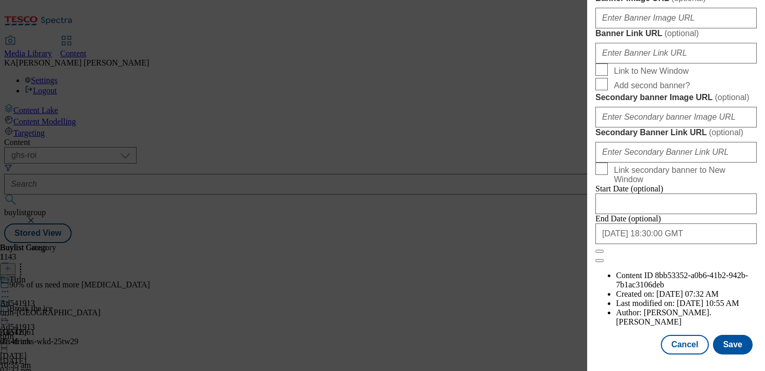
scroll to position [922, 0]
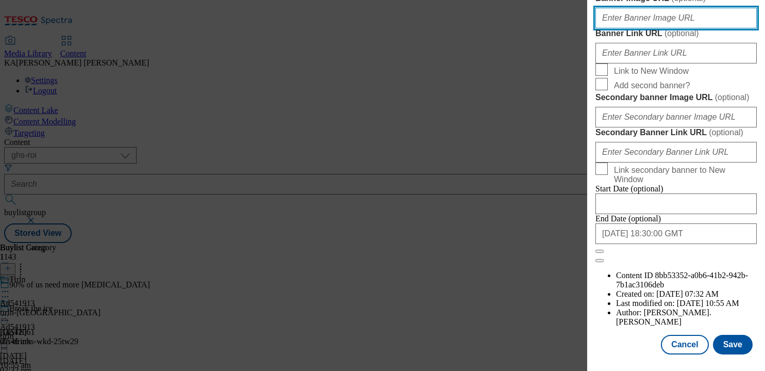
click at [627, 28] on input "Banner Image URL ( optional )" at bounding box center [675, 18] width 161 height 21
paste input "[URL][DOMAIN_NAME]"
type input "[URL][DOMAIN_NAME]"
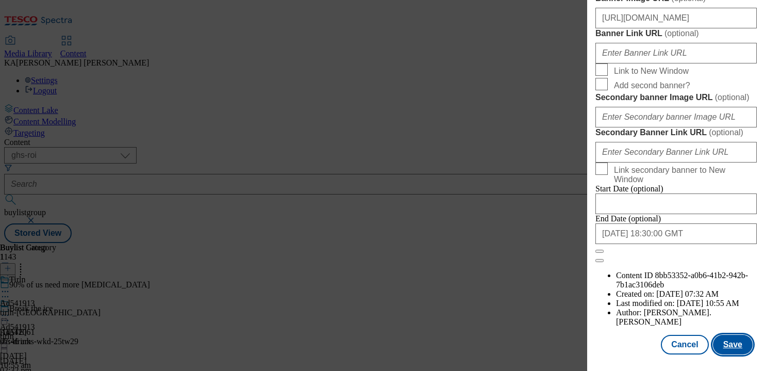
click at [728, 339] on button "Save" at bounding box center [733, 344] width 40 height 20
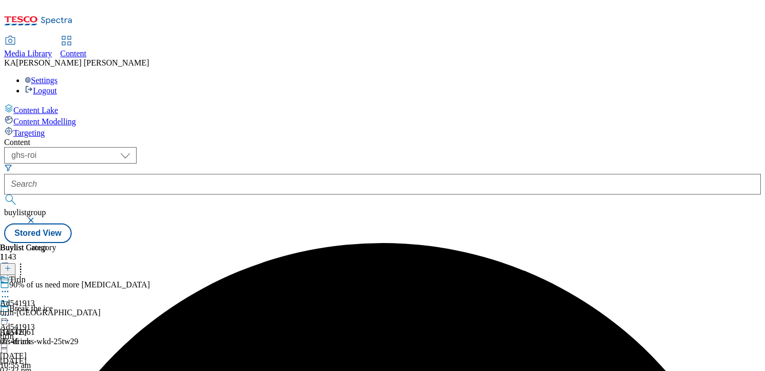
click at [10, 310] on icon at bounding box center [5, 315] width 10 height 10
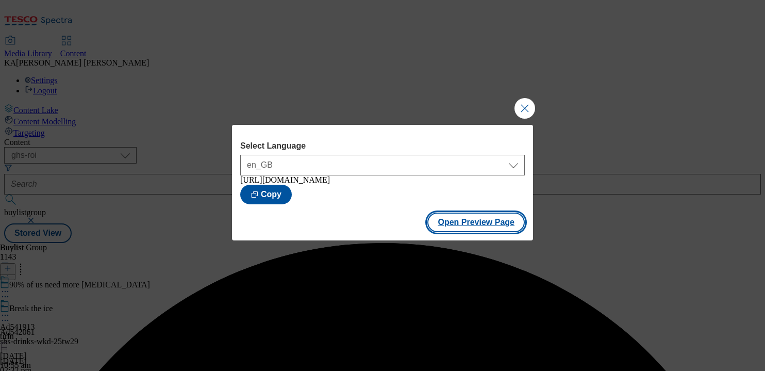
click at [451, 227] on button "Open Preview Page" at bounding box center [475, 222] width 97 height 20
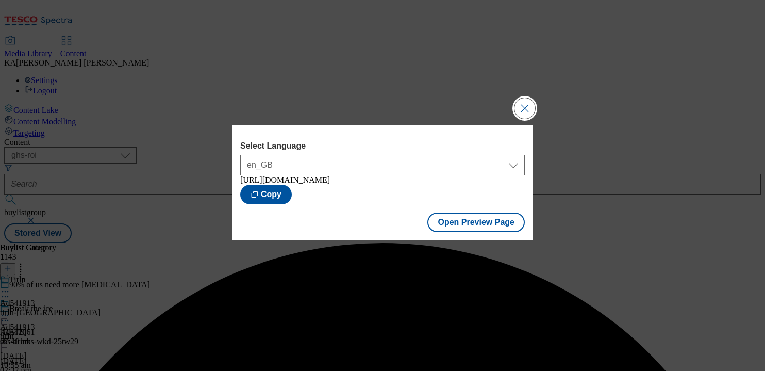
click at [526, 107] on button "Close Modal" at bounding box center [524, 108] width 21 height 21
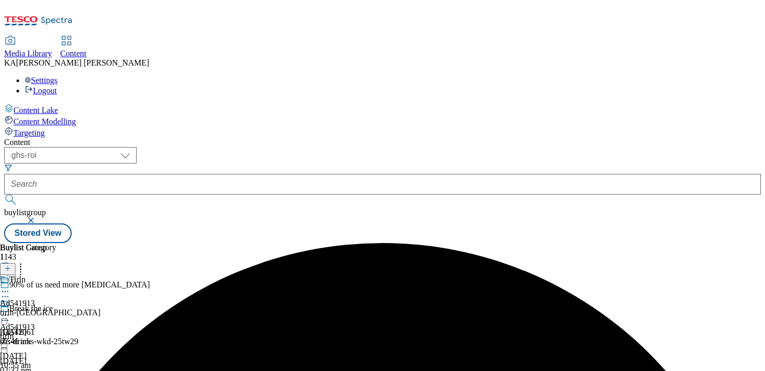
click at [10, 310] on icon at bounding box center [5, 315] width 10 height 10
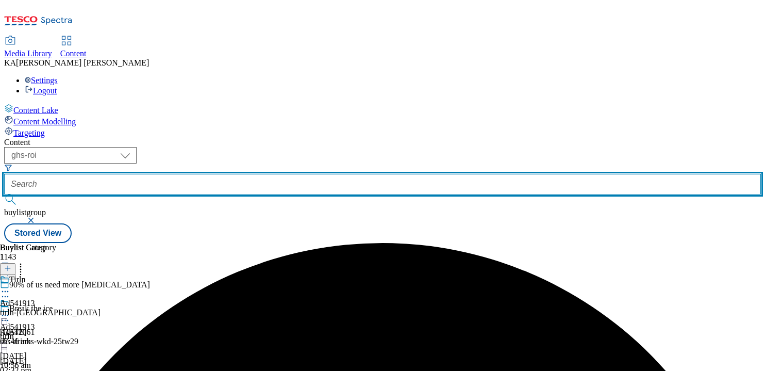
click at [241, 174] on input "text" at bounding box center [382, 184] width 757 height 21
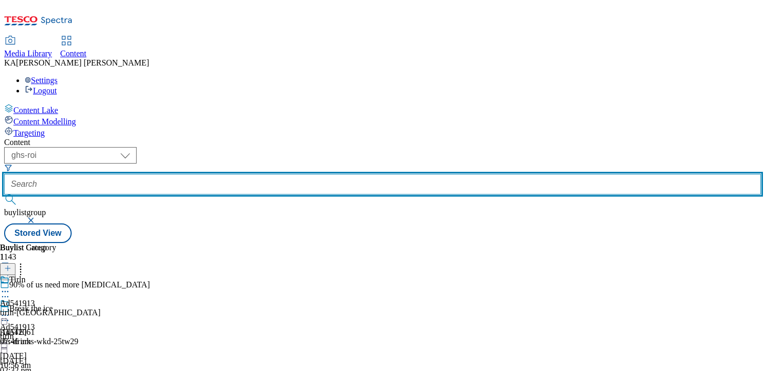
paste input "[PERSON_NAME]-diplomatico-25tw28"
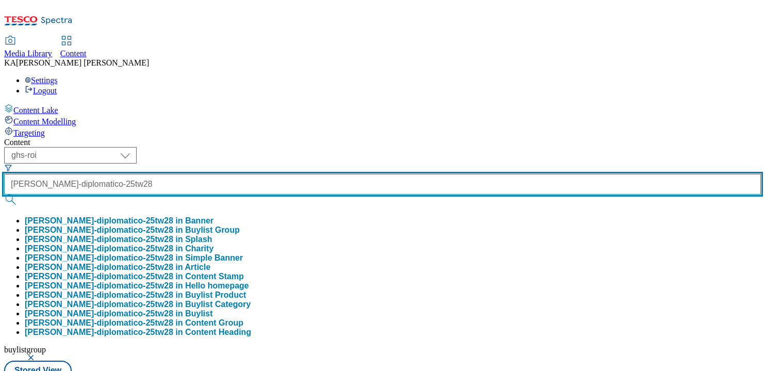
type input "[PERSON_NAME]-diplomatico-25tw28"
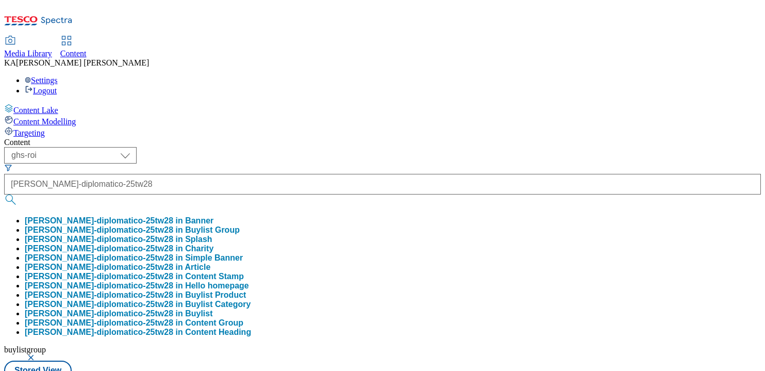
scroll to position [0, 0]
click at [240, 225] on button "[PERSON_NAME]-diplomatico-25tw28 in Buylist Group" at bounding box center [132, 229] width 215 height 9
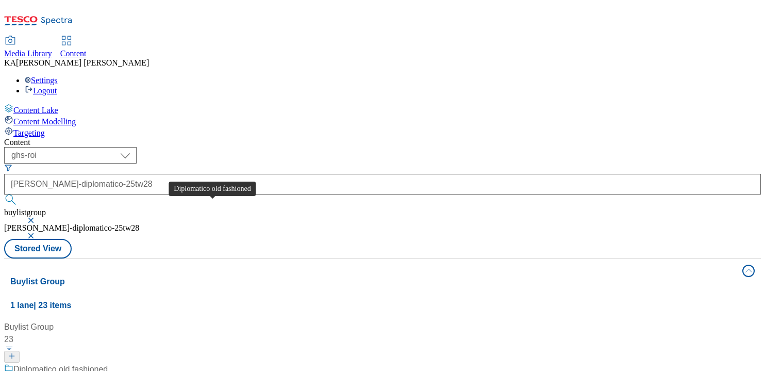
click at [108, 363] on div "Diplomatico old fashioned" at bounding box center [60, 369] width 94 height 12
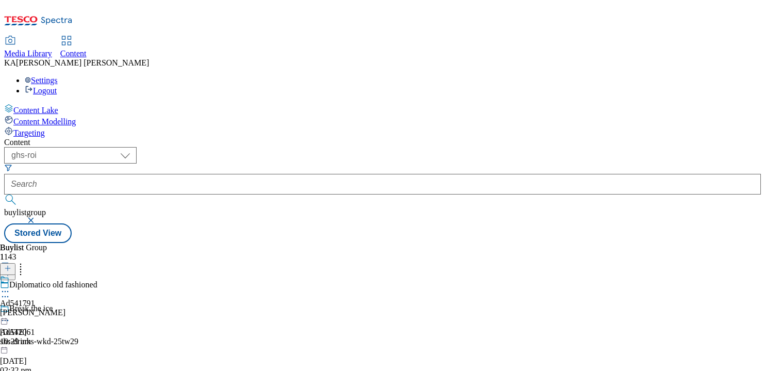
click at [10, 286] on icon at bounding box center [5, 291] width 10 height 10
click at [44, 309] on span "Edit" at bounding box center [38, 313] width 12 height 8
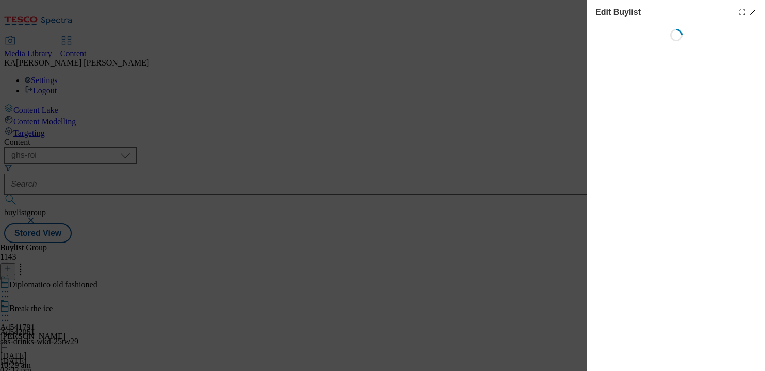
select select "tactical"
select select "supplier funded short term 1-3 weeks"
select select "dunnhumby"
select select "Banner"
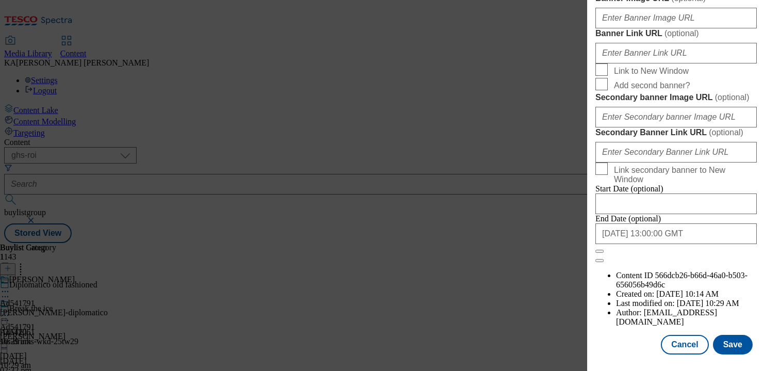
scroll to position [862, 0]
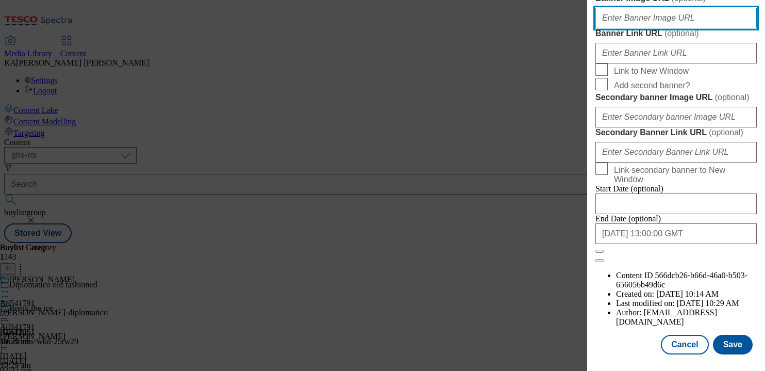
click at [636, 28] on input "Banner Image URL ( optional )" at bounding box center [675, 18] width 161 height 21
paste input "[URL][DOMAIN_NAME]"
type input "[URL][DOMAIN_NAME]"
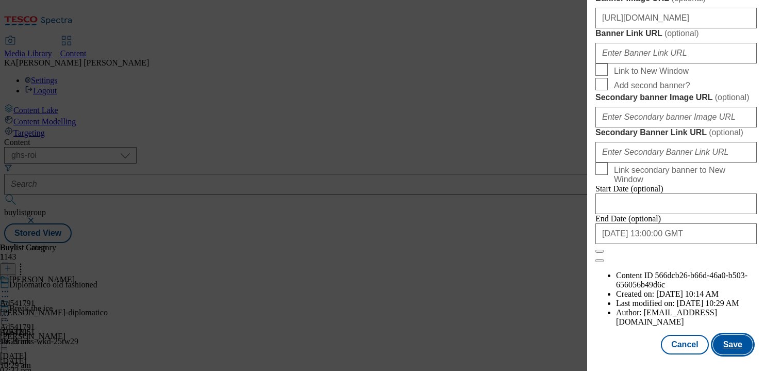
click at [733, 344] on button "Save" at bounding box center [733, 344] width 40 height 20
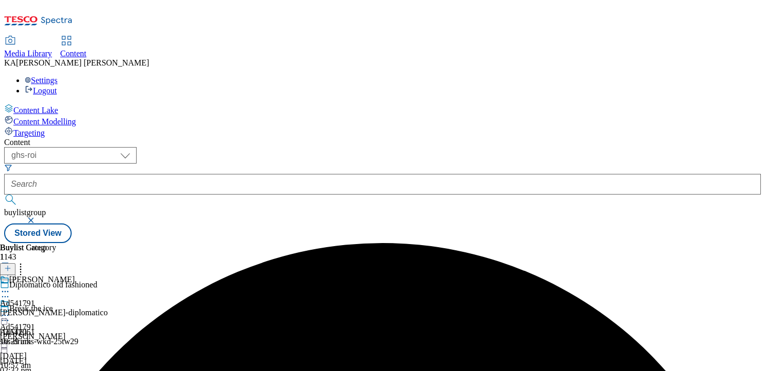
click at [10, 310] on icon at bounding box center [5, 315] width 10 height 10
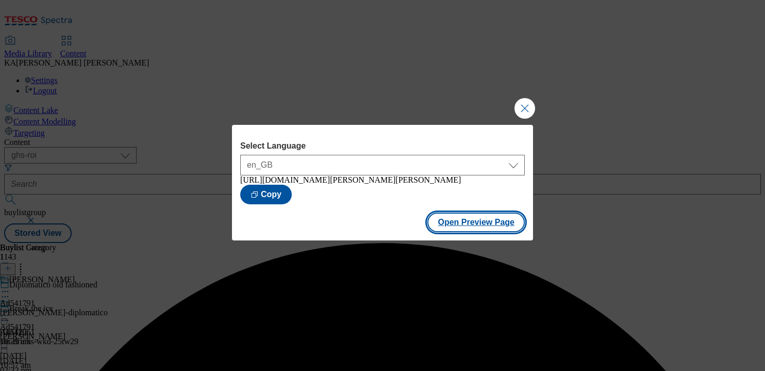
click at [446, 230] on button "Open Preview Page" at bounding box center [475, 222] width 97 height 20
click at [521, 98] on button "Close Modal" at bounding box center [524, 108] width 21 height 21
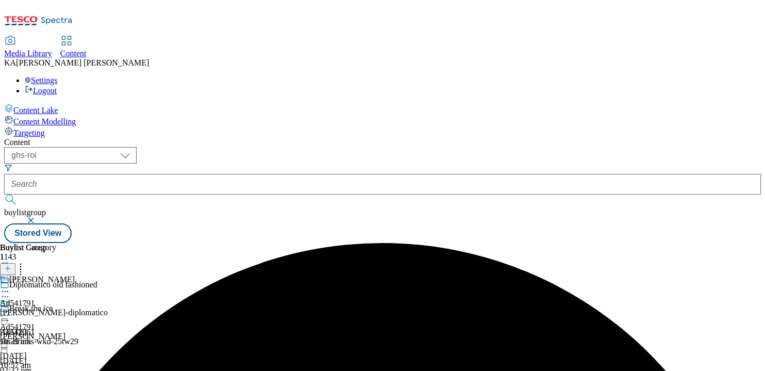
click at [10, 310] on icon at bounding box center [5, 315] width 10 height 10
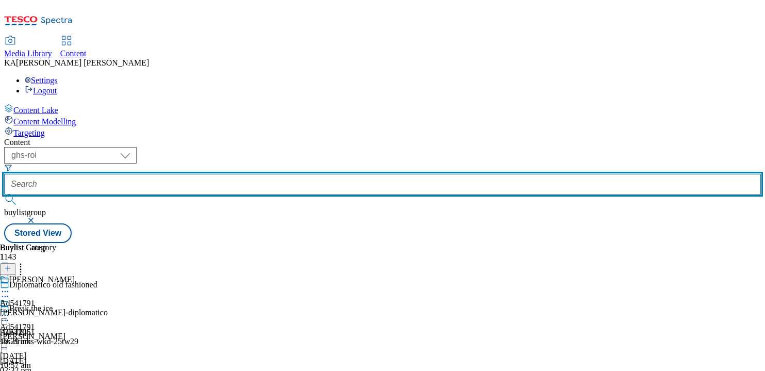
click at [233, 174] on input "text" at bounding box center [382, 184] width 757 height 21
paste input "diageo-smirnoff-25tw28"
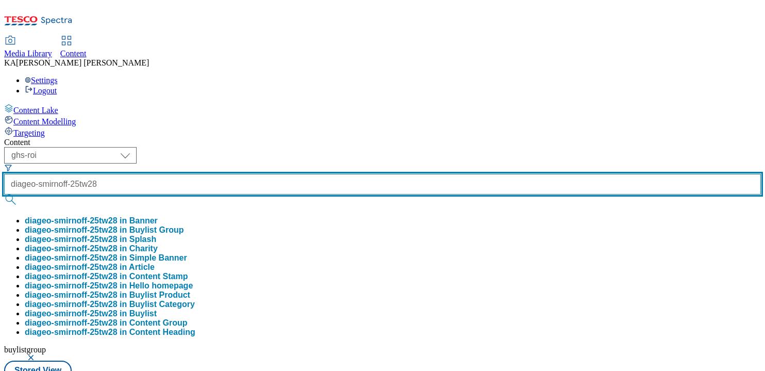
scroll to position [0, 3]
type input "diageo-smirnoff-25tw28"
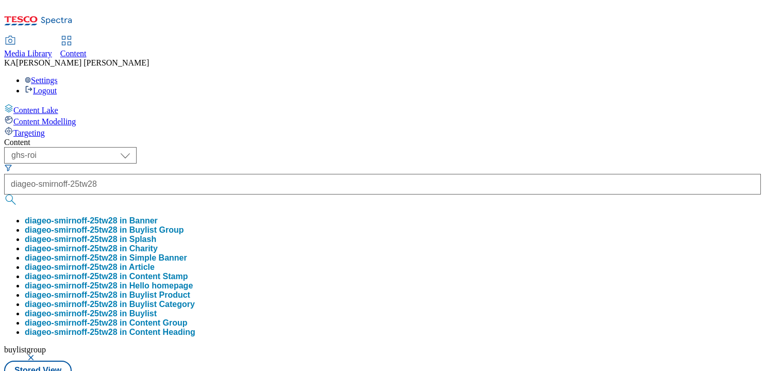
scroll to position [0, 0]
click at [183, 225] on button "diageo-smirnoff-25tw28 in Buylist Group" at bounding box center [104, 229] width 159 height 9
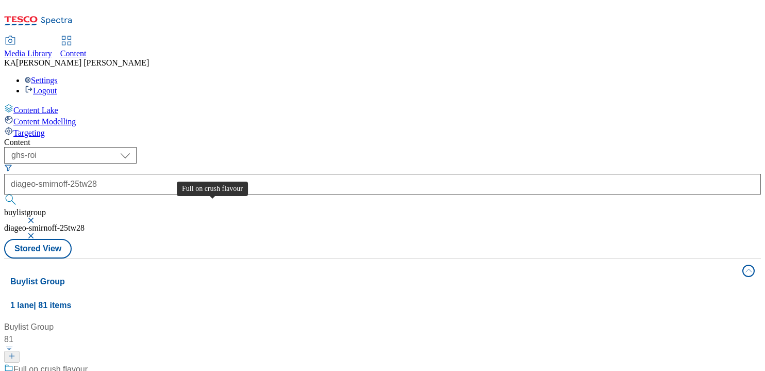
click at [88, 363] on div "Full on crush flavour" at bounding box center [50, 369] width 74 height 12
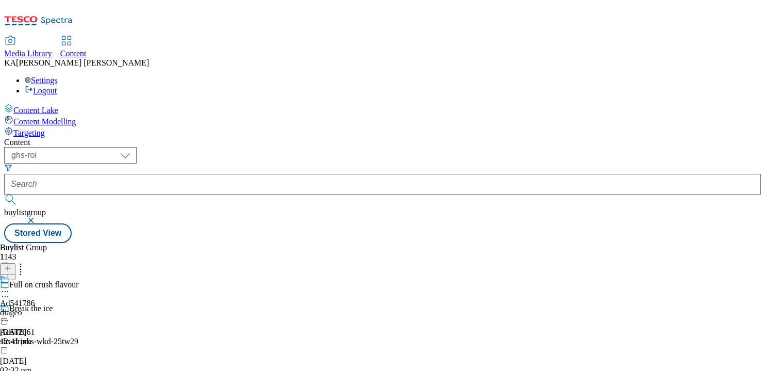
click at [10, 286] on icon at bounding box center [5, 291] width 10 height 10
click at [44, 309] on span "Edit" at bounding box center [38, 313] width 12 height 8
select select "tactical"
select select "supplier funded short term 1-3 weeks"
select select "dunnhumby"
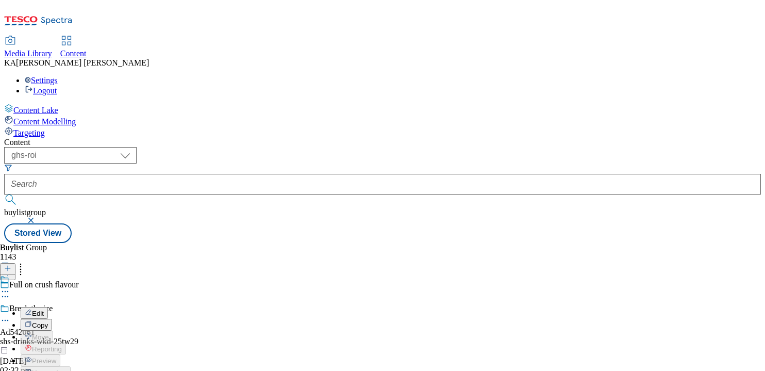
select select "Banner"
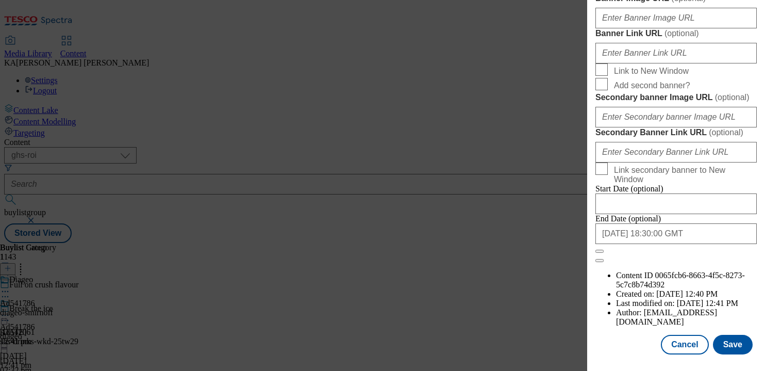
scroll to position [892, 0]
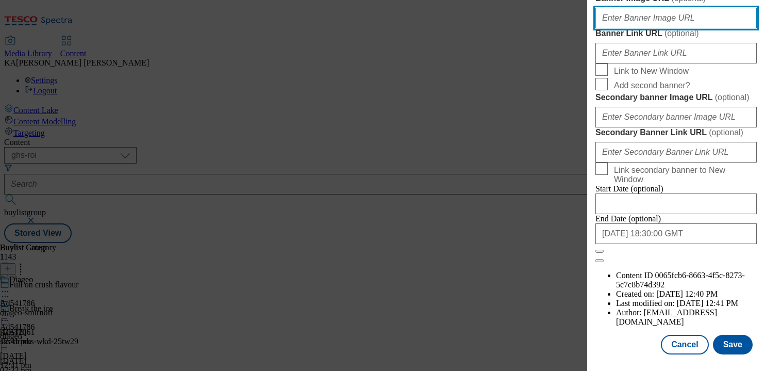
click at [615, 28] on input "Banner Image URL ( optional )" at bounding box center [675, 18] width 161 height 21
paste input "[URL][DOMAIN_NAME]"
type input "[URL][DOMAIN_NAME]"
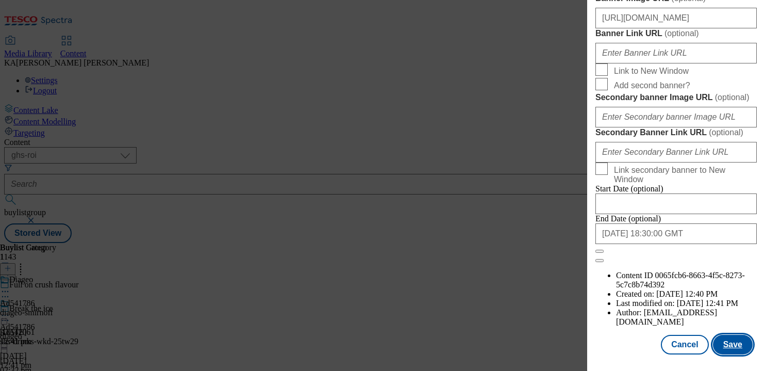
click at [735, 342] on button "Save" at bounding box center [733, 344] width 40 height 20
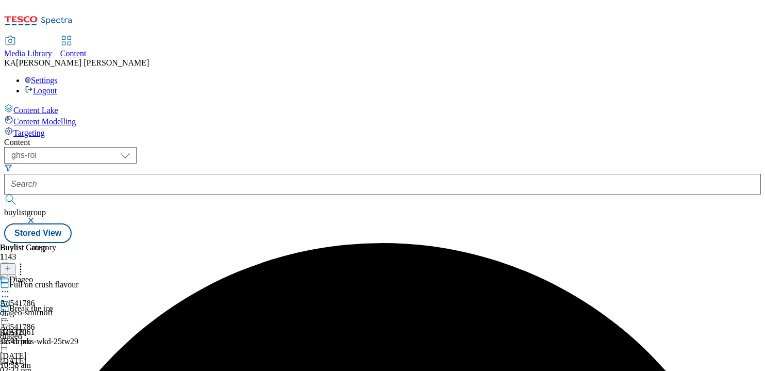
click at [10, 310] on icon at bounding box center [5, 315] width 10 height 10
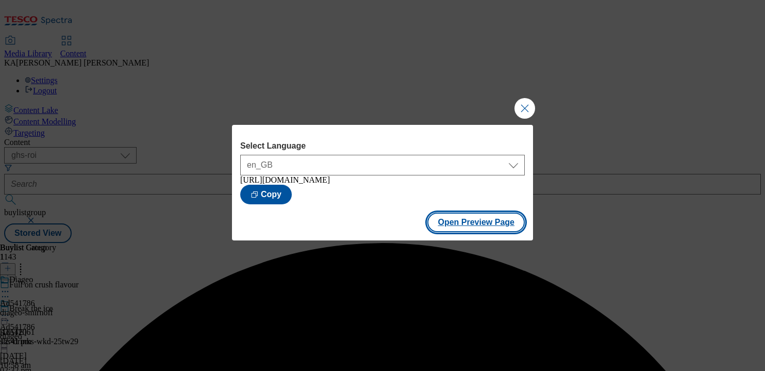
click at [445, 224] on button "Open Preview Page" at bounding box center [475, 222] width 97 height 20
click at [522, 103] on button "Close Modal" at bounding box center [524, 108] width 21 height 21
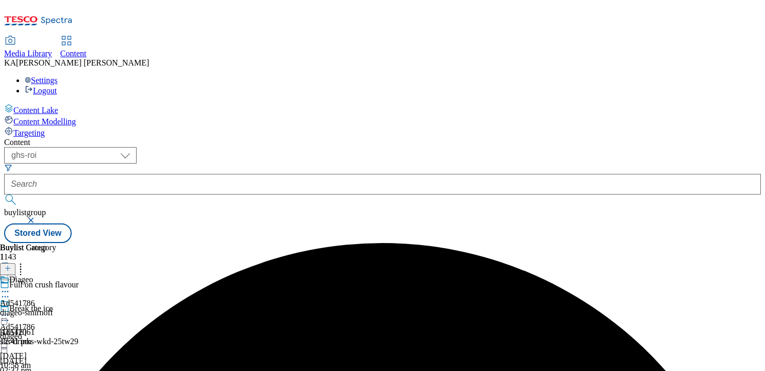
click at [10, 310] on icon at bounding box center [5, 315] width 10 height 10
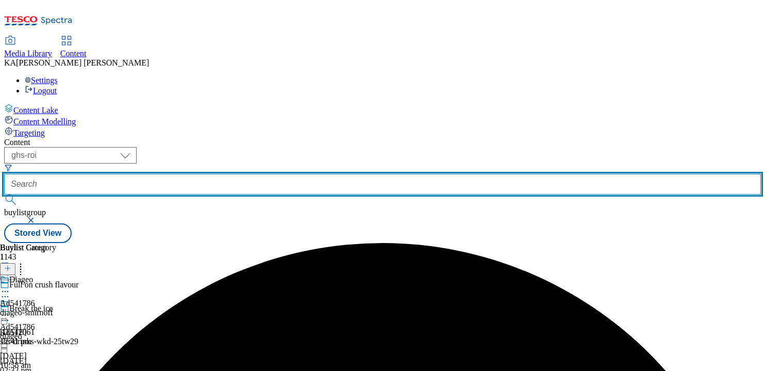
click at [251, 174] on input "text" at bounding box center [382, 184] width 757 height 21
paste input "diageo-rockshore-25tw28"
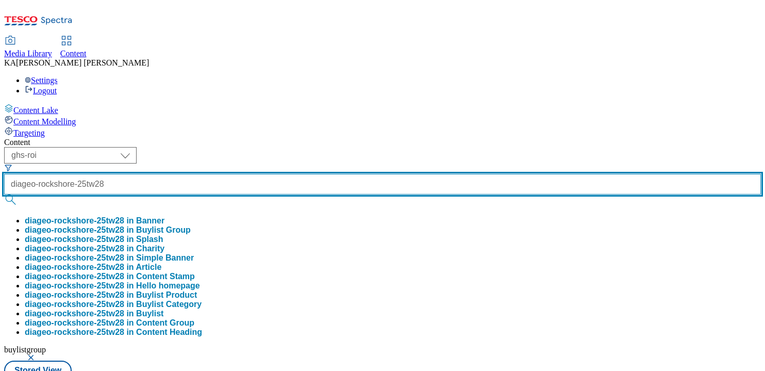
type input "diageo-rockshore-25tw28"
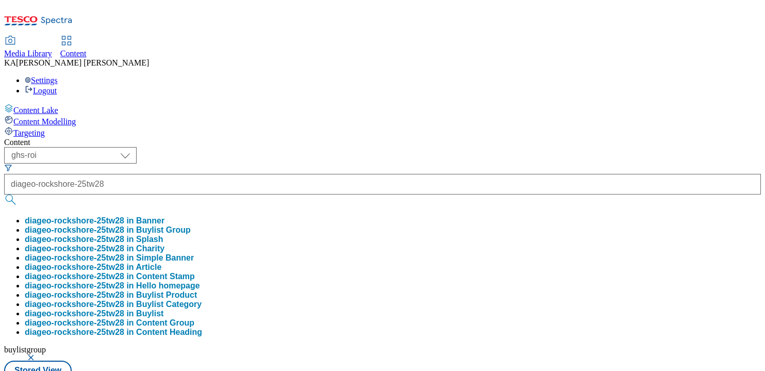
scroll to position [0, 0]
click at [191, 225] on button "diageo-rockshore-25tw28 in Buylist Group" at bounding box center [108, 229] width 166 height 9
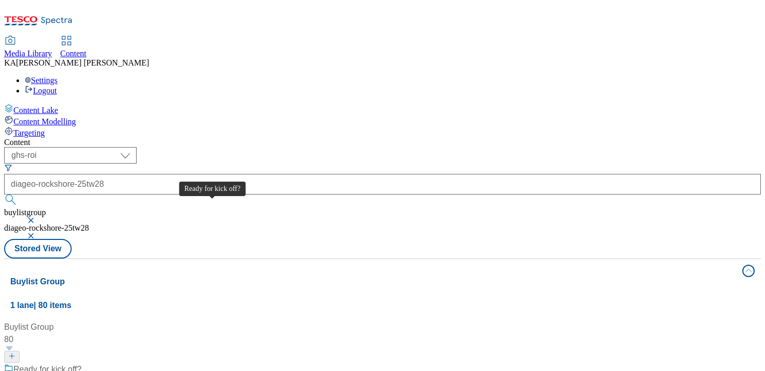
click at [81, 363] on div "Ready for kick off?" at bounding box center [47, 369] width 68 height 12
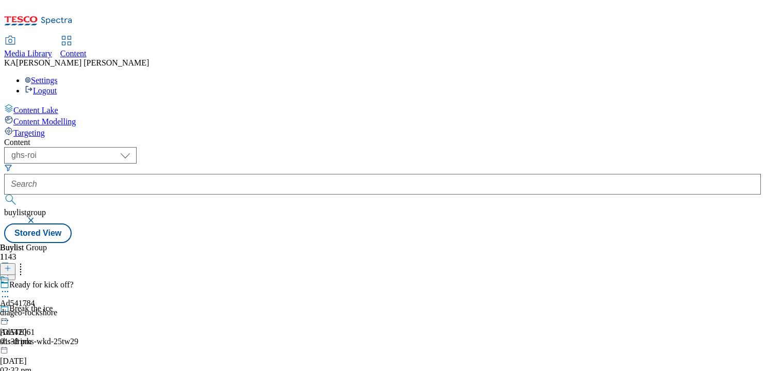
click at [10, 286] on icon at bounding box center [5, 291] width 10 height 10
click at [44, 309] on span "Edit" at bounding box center [38, 313] width 12 height 8
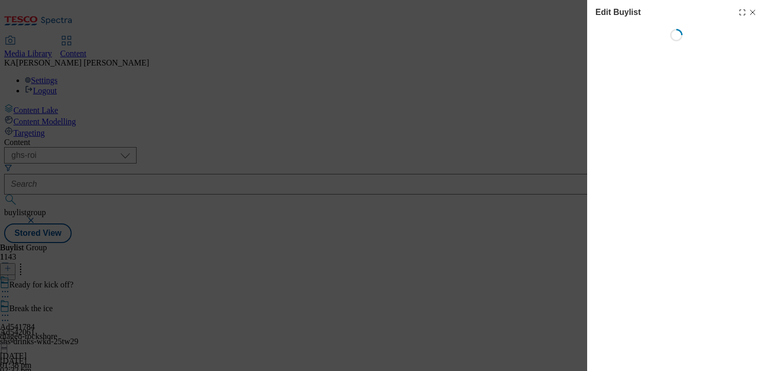
select select "tactical"
select select "supplier funded short term 1-3 weeks"
select select "dunnhumby"
select select "Banner"
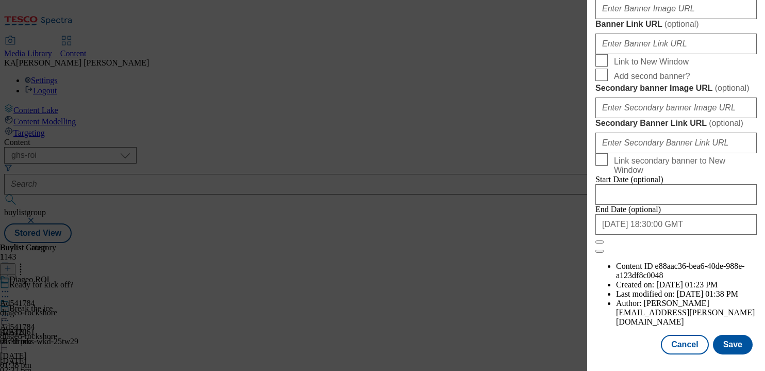
scroll to position [920, 0]
click at [633, 19] on input "Banner Image URL ( optional )" at bounding box center [675, 8] width 161 height 21
paste input "[URL][DOMAIN_NAME]"
type input "[URL][DOMAIN_NAME]"
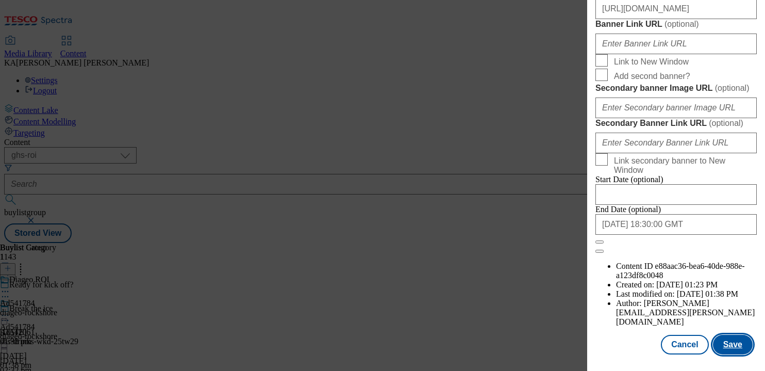
click at [729, 340] on button "Save" at bounding box center [733, 344] width 40 height 20
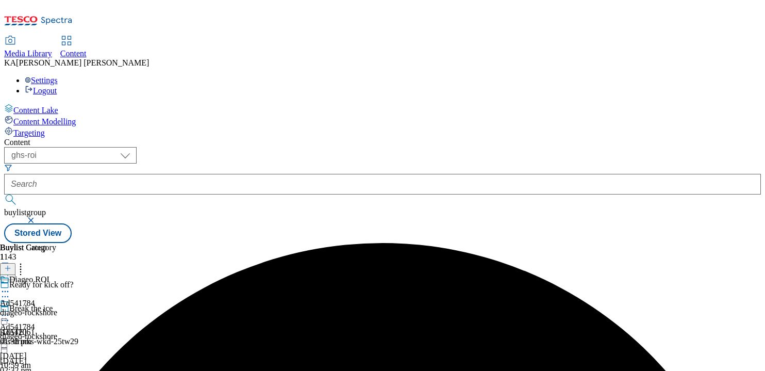
click at [10, 310] on icon at bounding box center [5, 315] width 10 height 10
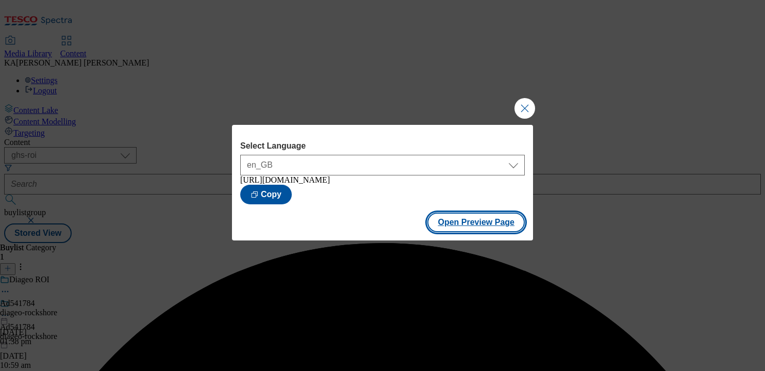
click at [440, 228] on button "Open Preview Page" at bounding box center [475, 222] width 97 height 20
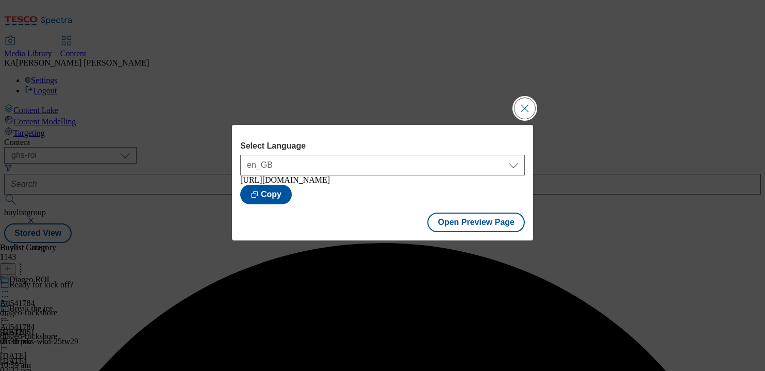
click at [528, 105] on button "Close Modal" at bounding box center [524, 108] width 21 height 21
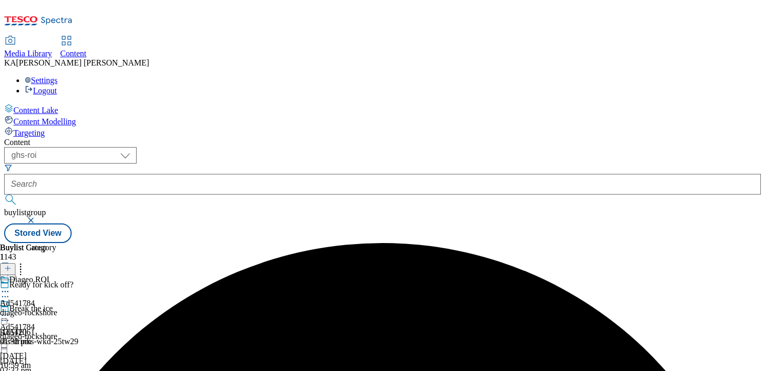
click at [10, 310] on icon at bounding box center [5, 315] width 10 height 10
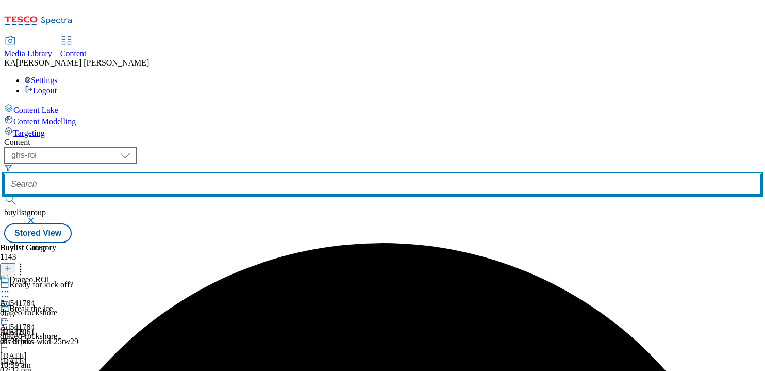
click at [244, 174] on input "text" at bounding box center [382, 184] width 757 height 21
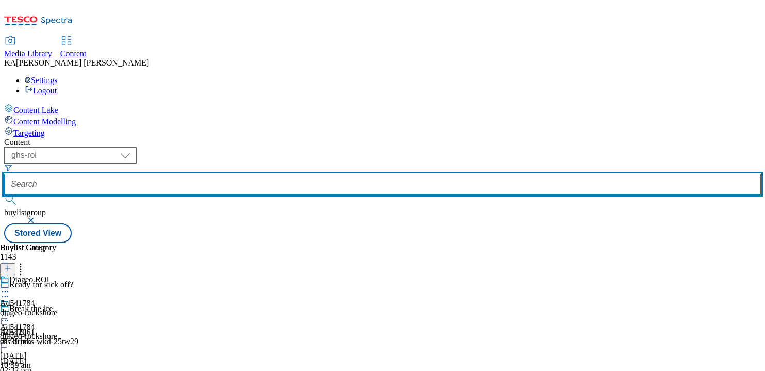
paste input "heineken-beer-25tw28"
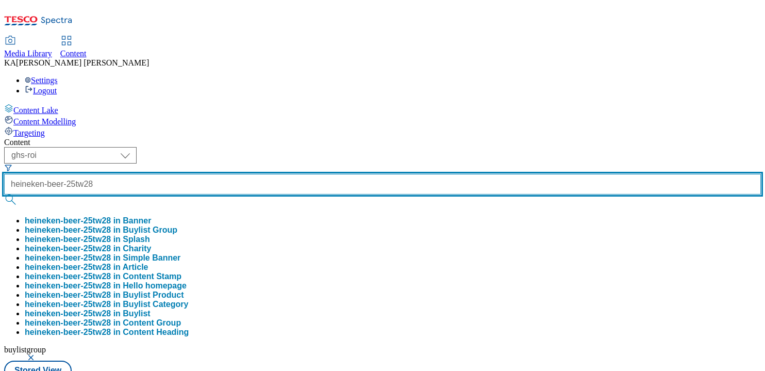
type input "heineken-beer-25tw28"
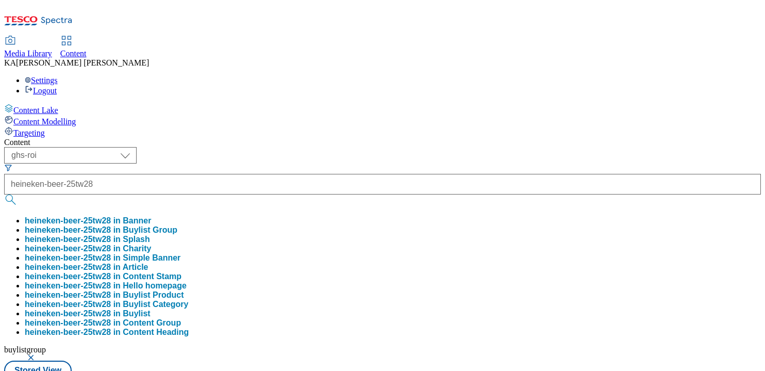
click at [177, 225] on button "heineken-beer-25tw28 in Buylist Group" at bounding box center [101, 229] width 153 height 9
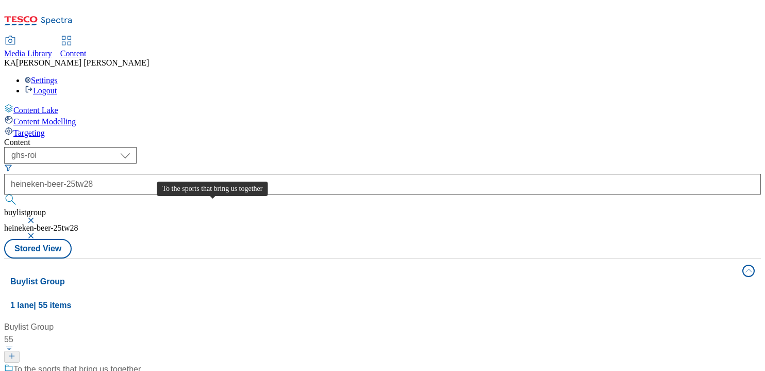
click at [141, 363] on div "To the sports that bring us together" at bounding box center [76, 369] width 127 height 12
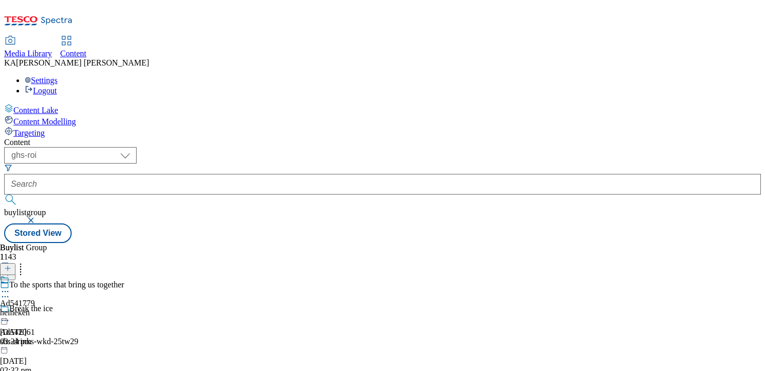
click at [10, 286] on icon at bounding box center [5, 291] width 10 height 10
click at [44, 309] on span "Edit" at bounding box center [38, 313] width 12 height 8
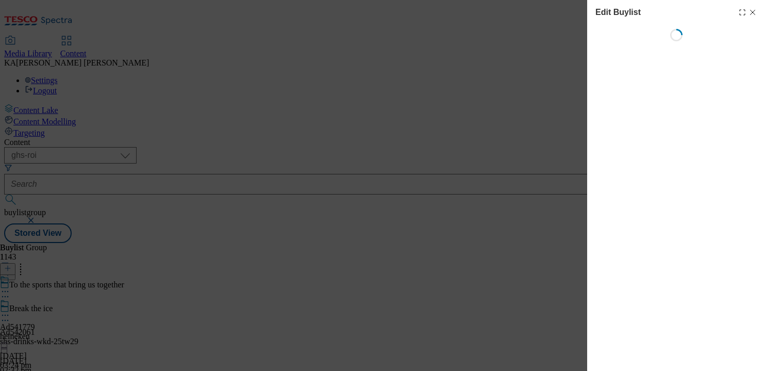
select select "tactical"
select select "supplier funded short term 1-3 weeks"
select select "dunnhumby"
select select "Banner"
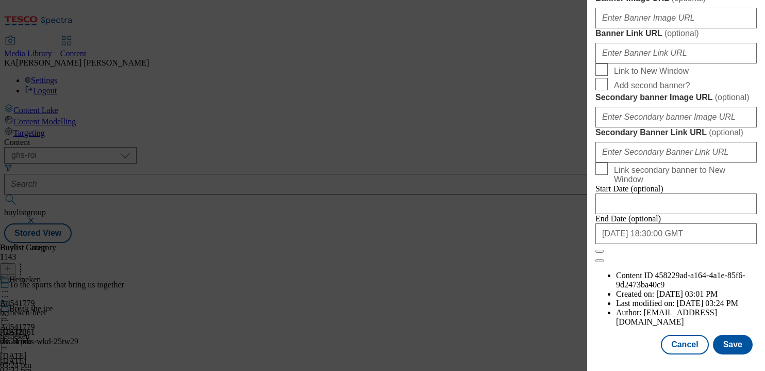
scroll to position [894, 0]
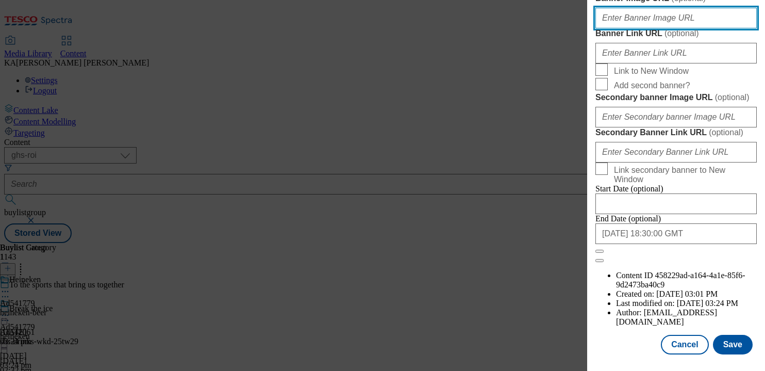
click at [631, 28] on input "Banner Image URL ( optional )" at bounding box center [675, 18] width 161 height 21
paste input "[URL][DOMAIN_NAME]"
type input "[URL][DOMAIN_NAME]"
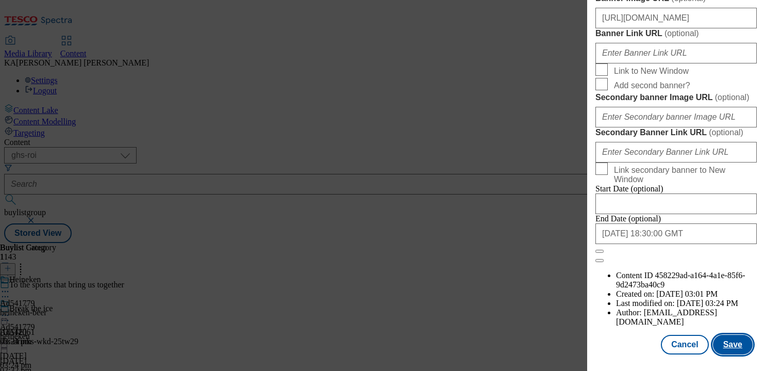
click at [727, 346] on button "Save" at bounding box center [733, 344] width 40 height 20
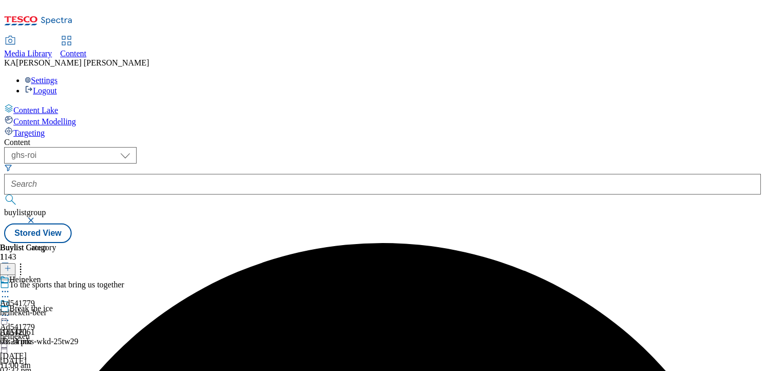
click at [10, 310] on icon at bounding box center [5, 315] width 10 height 10
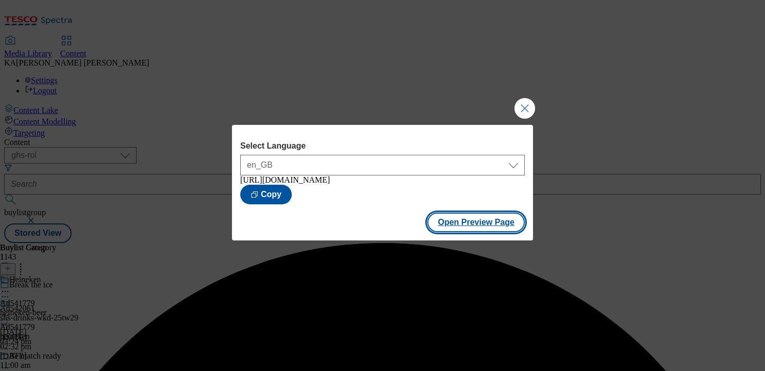
click at [464, 232] on button "Open Preview Page" at bounding box center [475, 222] width 97 height 20
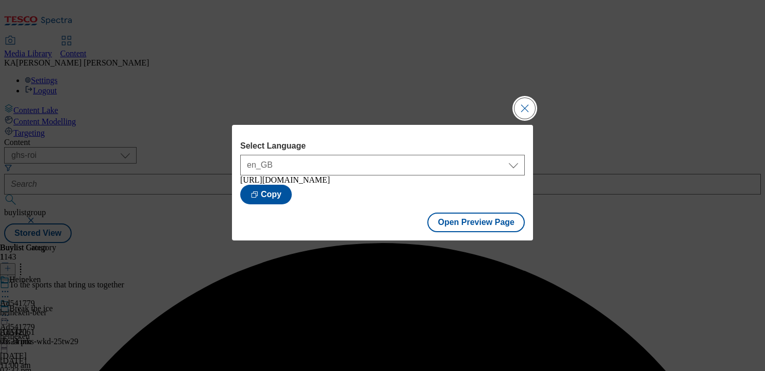
click at [521, 107] on button "Close Modal" at bounding box center [524, 108] width 21 height 21
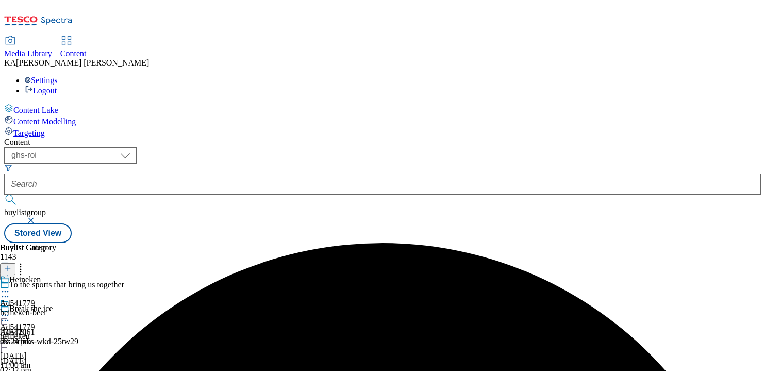
click at [10, 310] on icon at bounding box center [5, 315] width 10 height 10
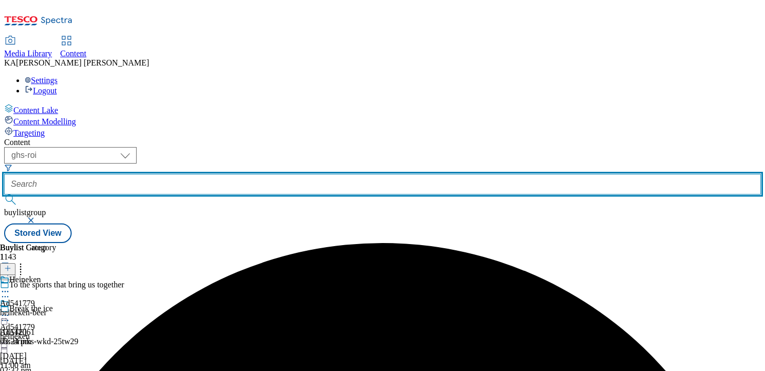
click at [227, 174] on input "text" at bounding box center [382, 184] width 757 height 21
paste input "rr-ice-cream-oreo-25tw28"
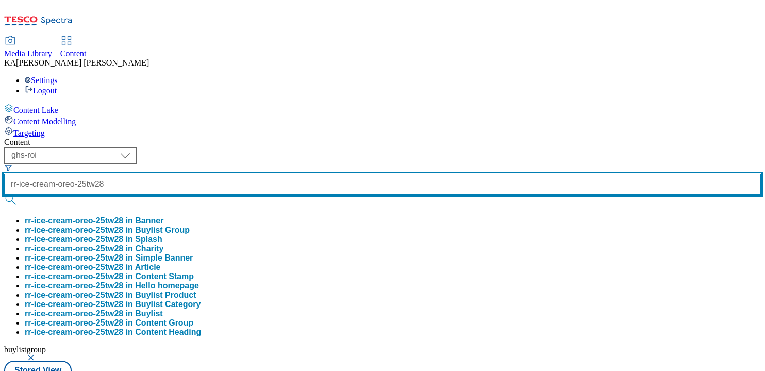
type input "rr-ice-cream-oreo-25tw28"
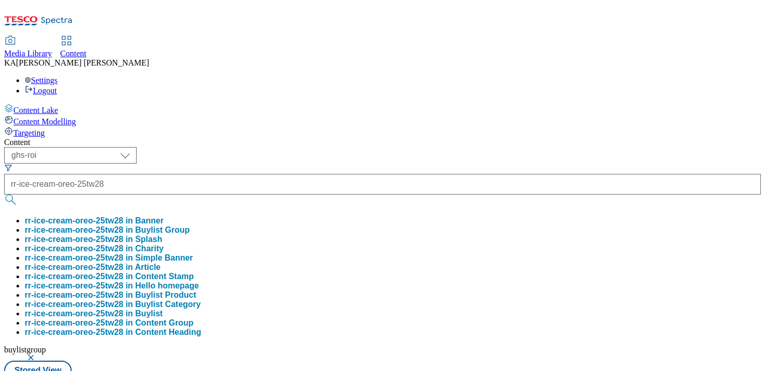
click at [190, 225] on button "rr-ice-cream-oreo-25tw28 in Buylist Group" at bounding box center [107, 229] width 165 height 9
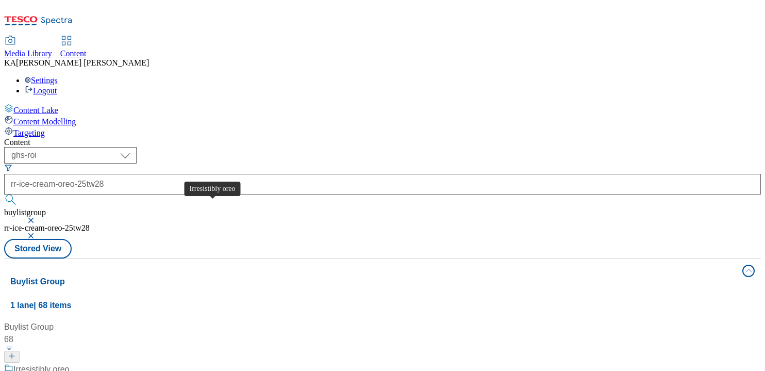
click at [69, 363] on div "Irresistibly oreo" at bounding box center [41, 369] width 56 height 12
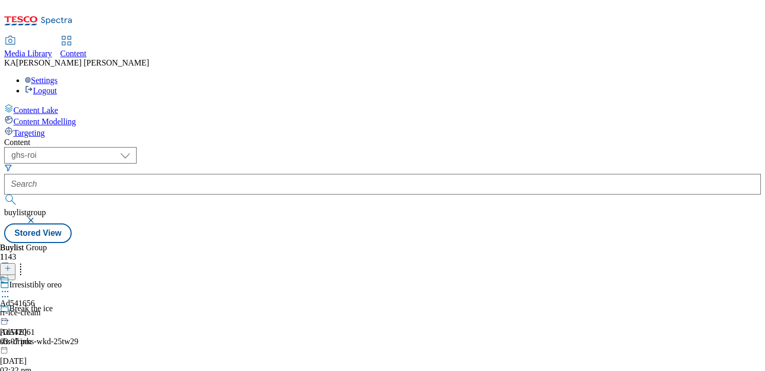
click at [10, 286] on icon at bounding box center [5, 291] width 10 height 10
click at [44, 309] on span "Edit" at bounding box center [38, 313] width 12 height 8
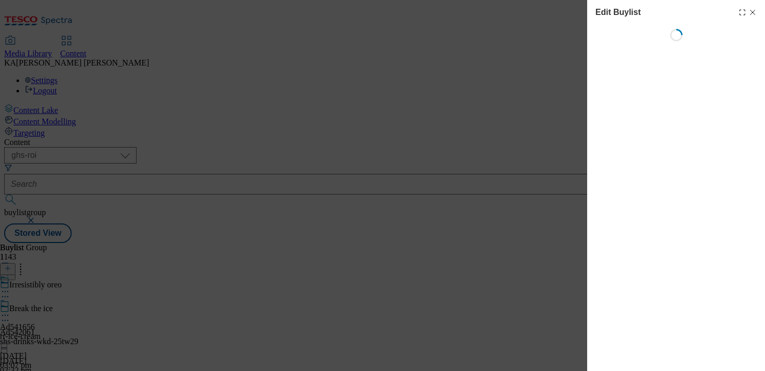
select select "tactical"
select select "supplier funded short term 1-3 weeks"
select select "dunnhumby"
select select "Banner"
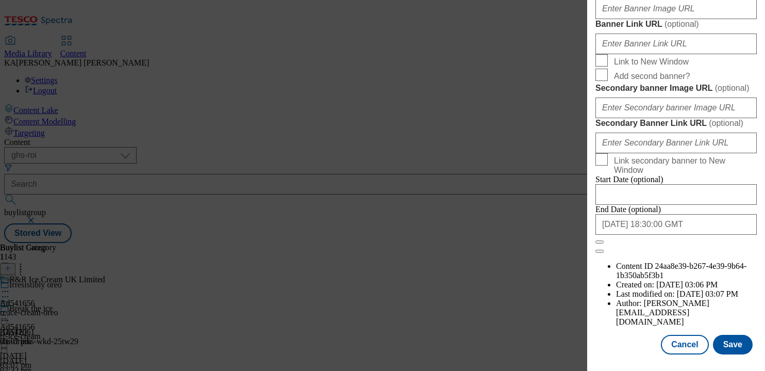
scroll to position [859, 0]
click at [632, 19] on input "Banner Image URL ( optional )" at bounding box center [675, 8] width 161 height 21
paste input "[URL][DOMAIN_NAME]"
type input "[URL][DOMAIN_NAME]"
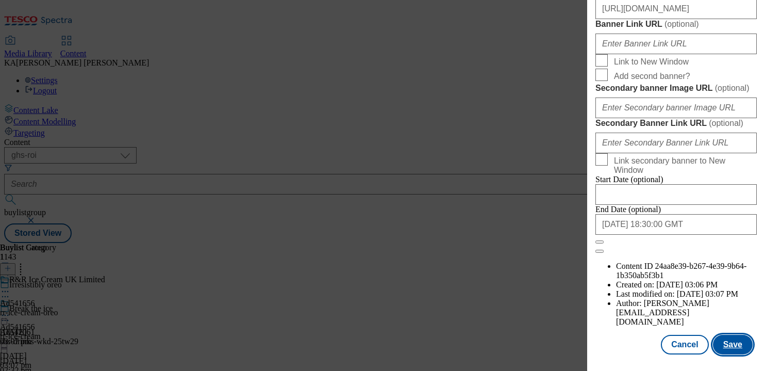
scroll to position [0, 0]
click at [731, 346] on button "Save" at bounding box center [733, 344] width 40 height 20
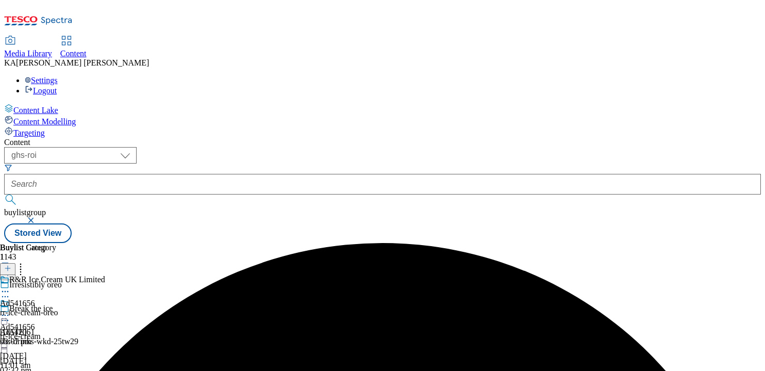
click at [10, 310] on icon at bounding box center [5, 315] width 10 height 10
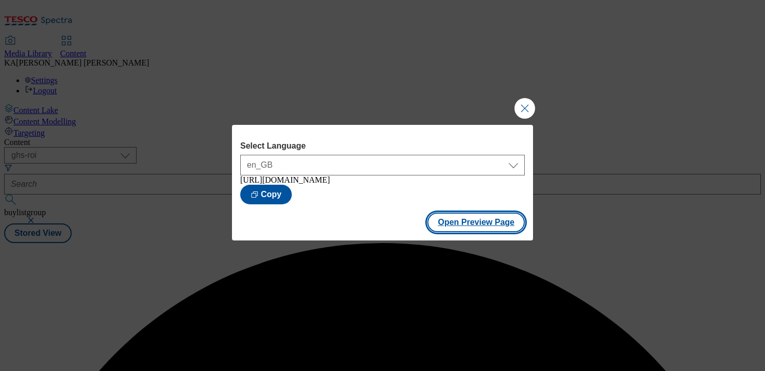
click at [461, 226] on button "Open Preview Page" at bounding box center [475, 222] width 97 height 20
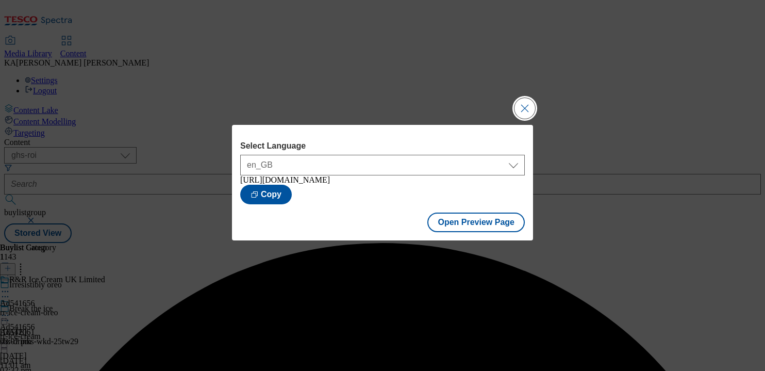
click at [521, 105] on button "Close Modal" at bounding box center [524, 108] width 21 height 21
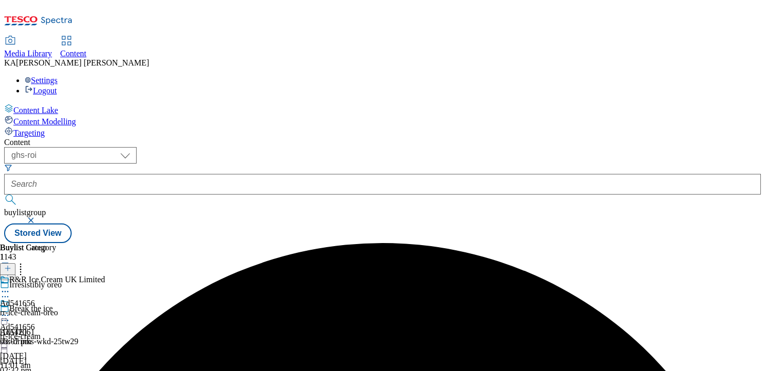
click at [10, 310] on icon at bounding box center [5, 315] width 10 height 10
